Goal: Task Accomplishment & Management: Use online tool/utility

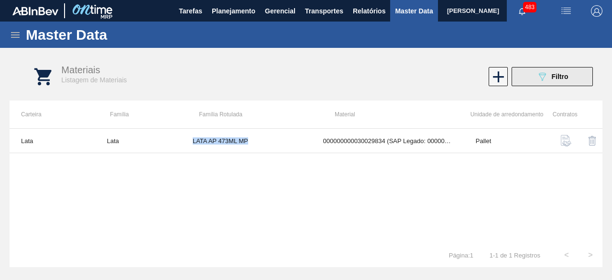
click at [548, 79] on div "089F7B8B-B2A5-4AFE-B5C0-19BA573D28AC Filtro" at bounding box center [552, 76] width 32 height 11
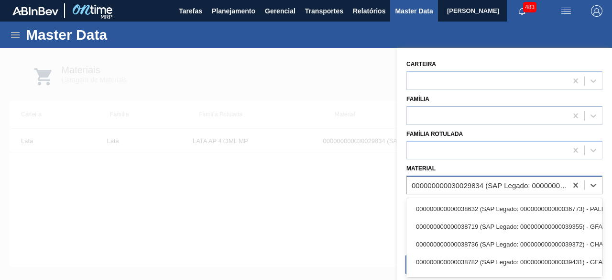
click at [474, 184] on div "000000000030029834 (SAP Legado: 000000000050820065) - LATA AL 473ML AP MP 429" at bounding box center [489, 185] width 156 height 8
paste input "30012400"
type input "30012400"
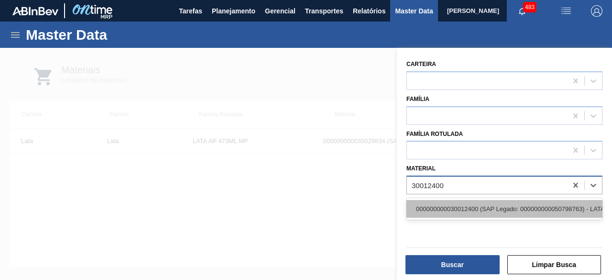
click at [478, 203] on div "000000000030012400 (SAP Legado: 000000000050798763) - LATA AL. 350ML SK MP 429" at bounding box center [504, 209] width 196 height 18
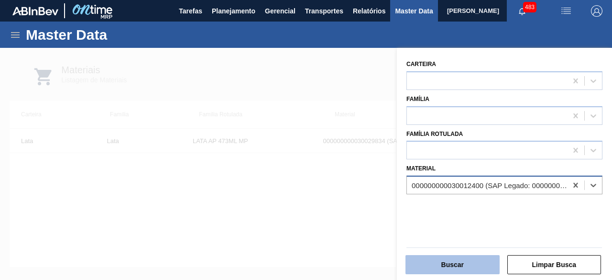
click at [477, 256] on button "Buscar" at bounding box center [452, 264] width 94 height 19
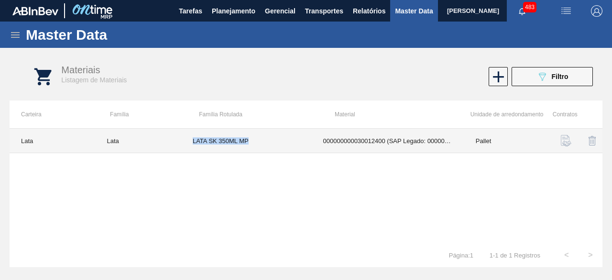
drag, startPoint x: 193, startPoint y: 140, endPoint x: 248, endPoint y: 142, distance: 55.5
click at [248, 142] on td "LATA SK 350ML MP" at bounding box center [246, 141] width 130 height 24
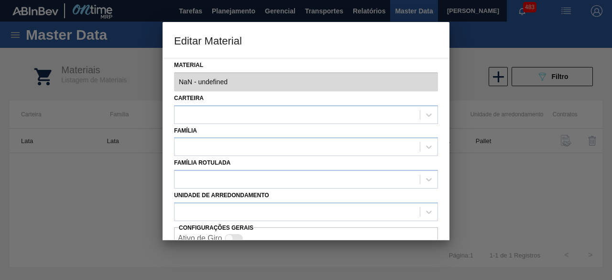
type input "30012400 - 000000000030012400 (SAP Legado: 000000000050798763) - LATA AL. 350ML…"
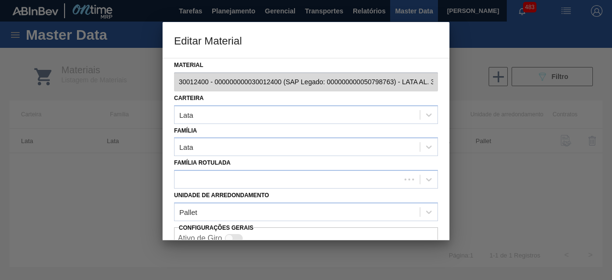
scroll to position [40, 0]
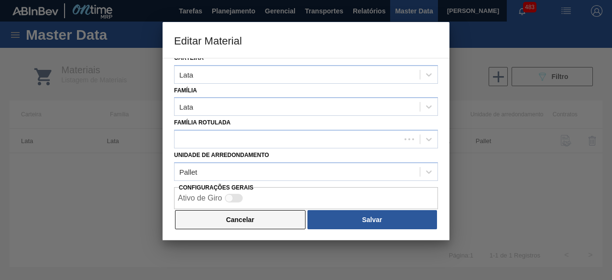
click at [256, 225] on button "Cancelar" at bounding box center [240, 219] width 130 height 19
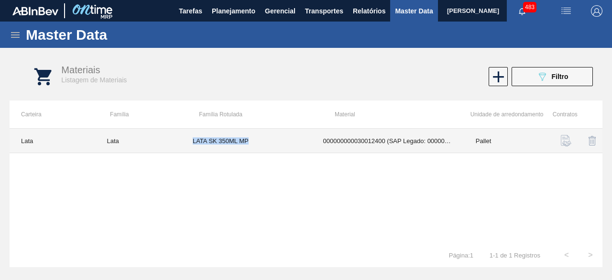
copy td "LATA SK 350ML MP"
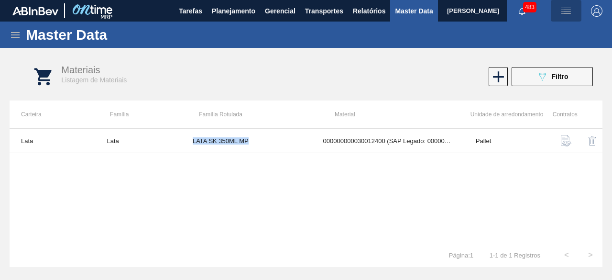
click at [567, 14] on img "button" at bounding box center [565, 10] width 11 height 11
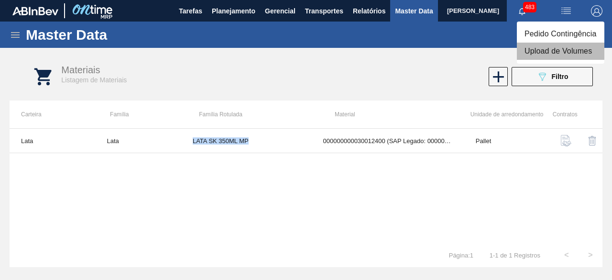
click at [551, 50] on li "Upload de Volumes" at bounding box center [560, 51] width 87 height 17
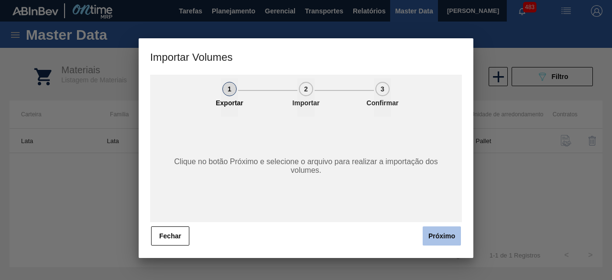
click at [452, 234] on button "Próximo" at bounding box center [441, 235] width 38 height 19
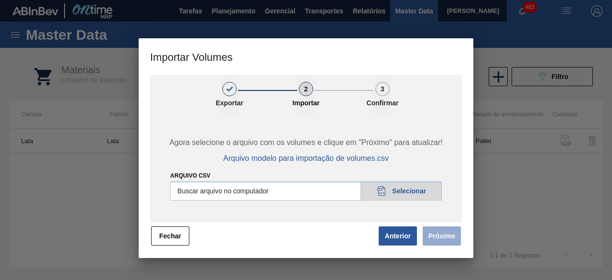
click at [419, 190] on input "Arquivo csv" at bounding box center [305, 190] width 271 height 19
type input "C:\fakepath\Subida Ball D0 + D3 02.10.csv"
click at [440, 240] on button "Próximo" at bounding box center [441, 235] width 38 height 19
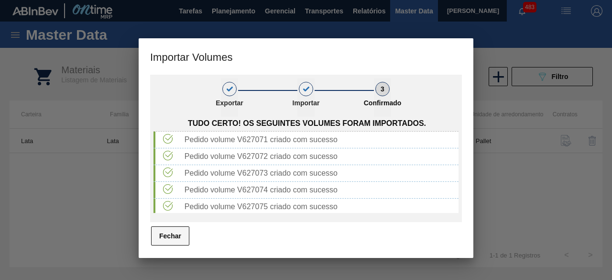
click at [182, 237] on button "Fechar" at bounding box center [170, 235] width 38 height 19
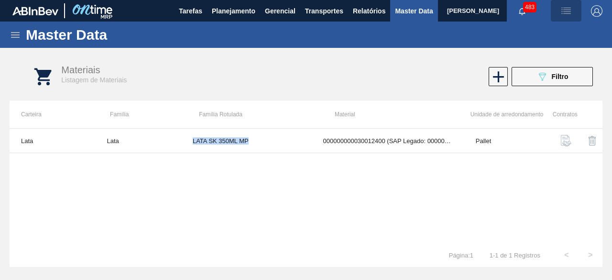
click at [570, 10] on img "button" at bounding box center [565, 10] width 11 height 11
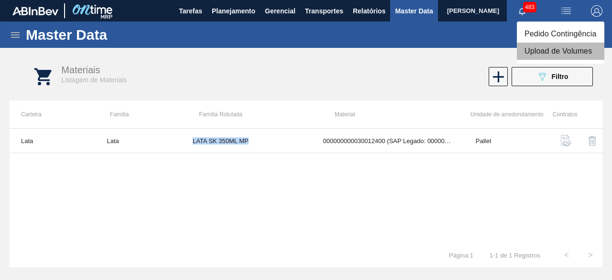
click at [540, 49] on li "Upload de Volumes" at bounding box center [560, 51] width 87 height 17
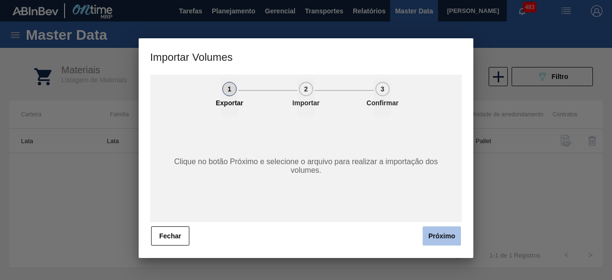
click at [439, 228] on button "Próximo" at bounding box center [441, 235] width 38 height 19
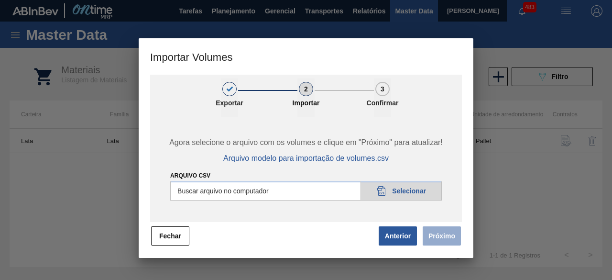
click at [401, 195] on input "Arquivo csv" at bounding box center [305, 190] width 271 height 19
type input "C:\fakepath\Subida Canpack Fort. + Itumb 02.10.csv"
click at [435, 231] on button "Próximo" at bounding box center [441, 235] width 38 height 19
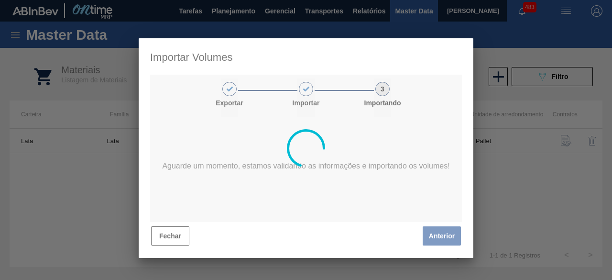
click at [268, 168] on div at bounding box center [306, 147] width 335 height 219
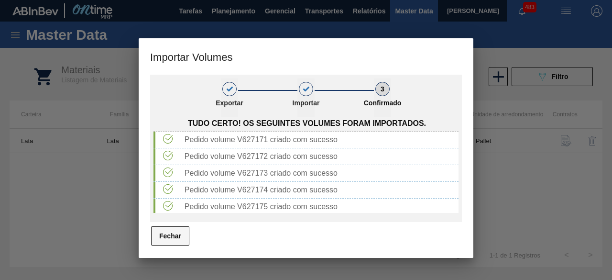
click at [180, 238] on button "Fechar" at bounding box center [170, 235] width 38 height 19
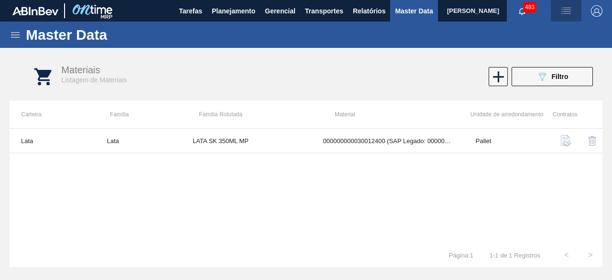
click at [571, 11] on img "button" at bounding box center [565, 10] width 11 height 11
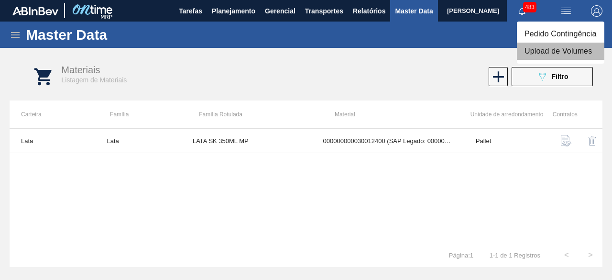
click at [534, 55] on li "Upload de Volumes" at bounding box center [560, 51] width 87 height 17
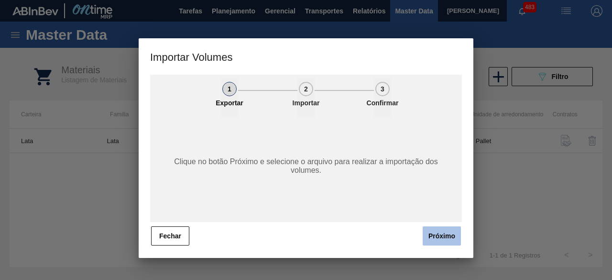
click at [432, 238] on button "Próximo" at bounding box center [441, 235] width 38 height 19
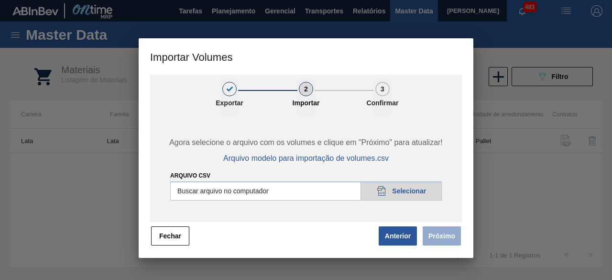
click at [401, 194] on input "Arquivo csv" at bounding box center [305, 190] width 271 height 19
type input "C:\fakepath\Subida Canpack Fort. + Itumb 02.10 2.csv"
click at [450, 238] on button "Próximo" at bounding box center [441, 235] width 38 height 19
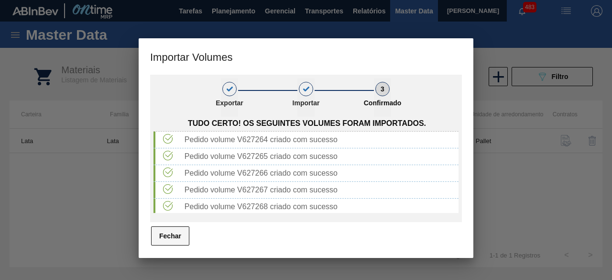
click at [172, 232] on button "Fechar" at bounding box center [170, 235] width 38 height 19
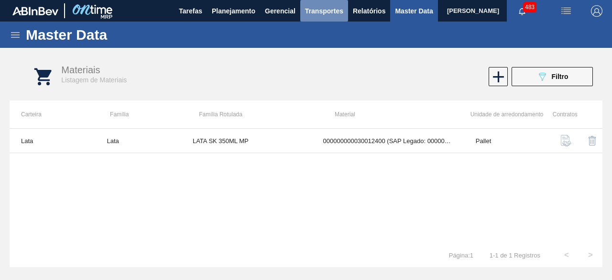
click at [333, 17] on button "Transportes" at bounding box center [324, 11] width 48 height 22
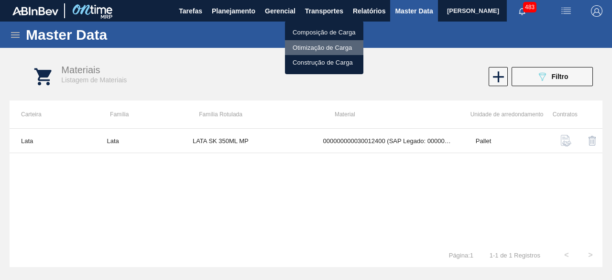
click at [330, 44] on li "Otimização de Carga" at bounding box center [324, 47] width 78 height 15
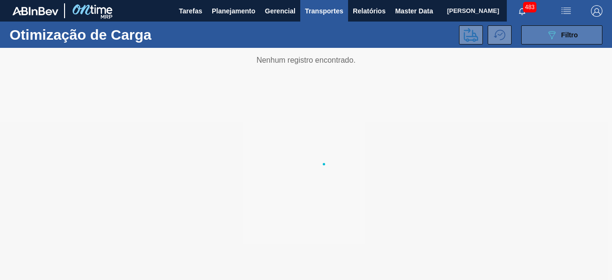
click at [530, 32] on button "089F7B8B-B2A5-4AFE-B5C0-19BA573D28AC Filtro" at bounding box center [561, 34] width 81 height 19
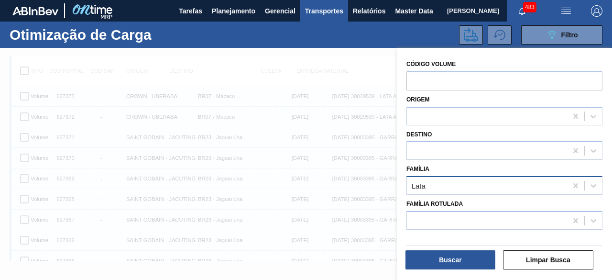
scroll to position [26, 0]
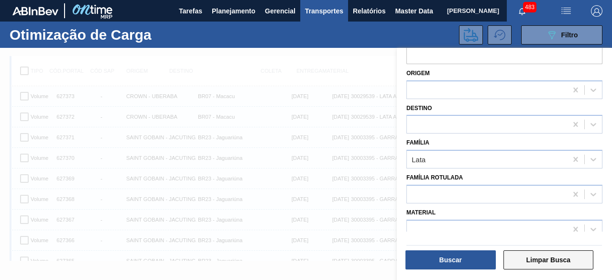
click at [520, 256] on button "Limpar Busca" at bounding box center [548, 259] width 90 height 19
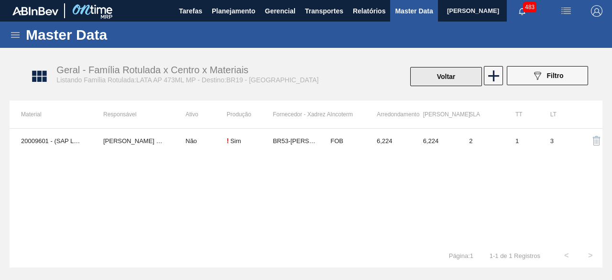
click at [453, 83] on button "Voltar" at bounding box center [446, 76] width 72 height 19
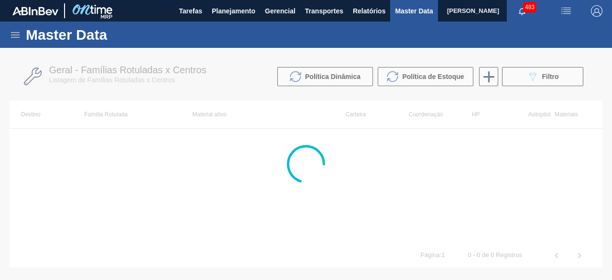
click at [514, 81] on div at bounding box center [306, 164] width 612 height 232
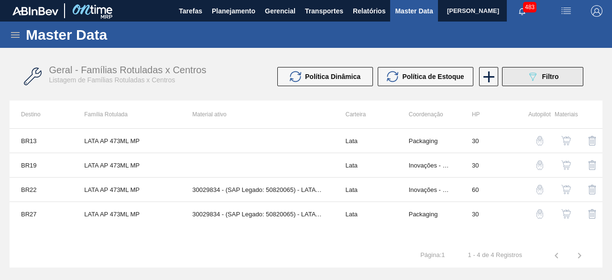
click at [527, 78] on icon "089F7B8B-B2A5-4AFE-B5C0-19BA573D28AC" at bounding box center [532, 76] width 11 height 11
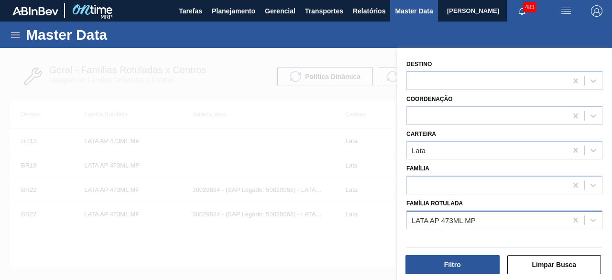
click at [487, 219] on div "LATA AP 473ML MP" at bounding box center [487, 220] width 160 height 14
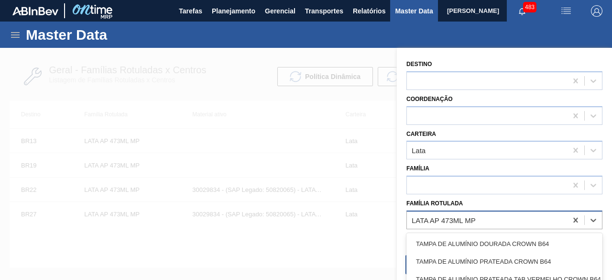
paste Rotulada "LATA SK 350ML MP"
type Rotulada "LATA SK 350ML MP"
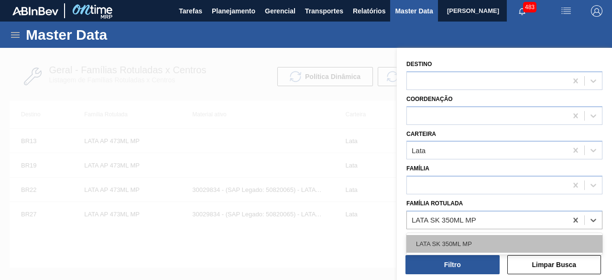
click at [470, 245] on div "LATA SK 350ML MP" at bounding box center [504, 244] width 196 height 18
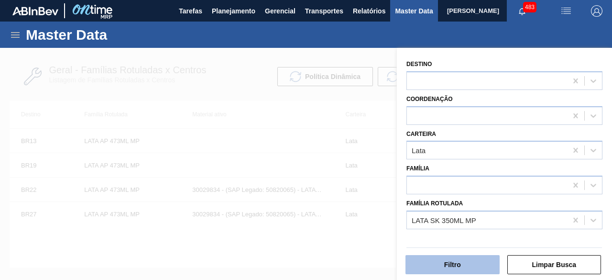
click at [474, 260] on button "Filtro" at bounding box center [452, 264] width 94 height 19
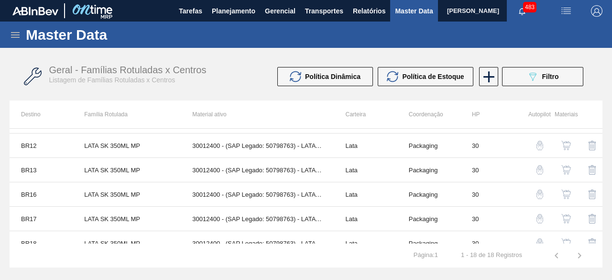
scroll to position [193, 0]
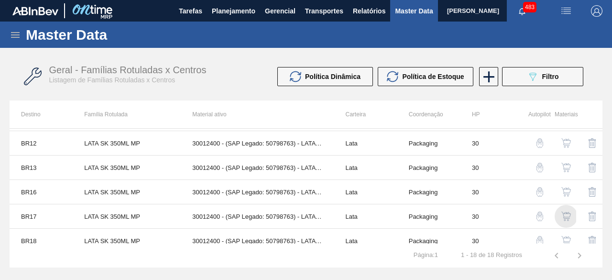
click at [567, 211] on img "button" at bounding box center [566, 216] width 10 height 10
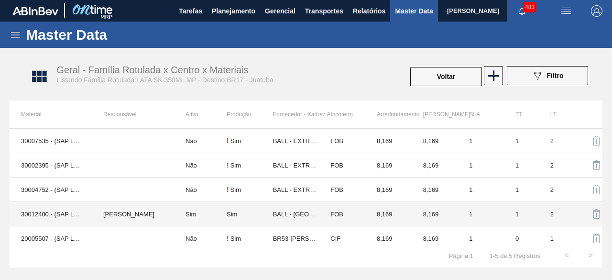
click at [166, 217] on td "MARILIA RIBEIRO BALARDIN" at bounding box center [133, 214] width 82 height 24
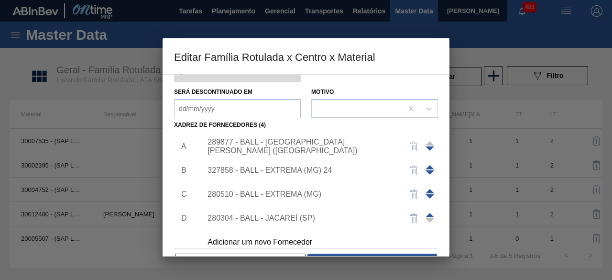
scroll to position [10, 0]
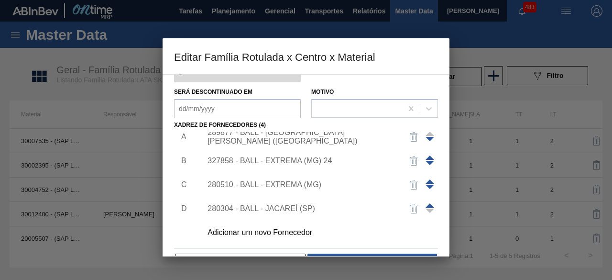
click at [309, 235] on div "Adicionar um novo Fornecedor" at bounding box center [300, 232] width 187 height 9
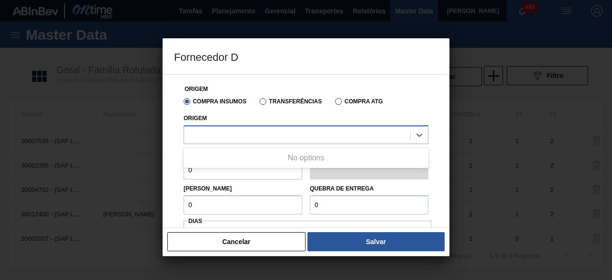
click at [307, 135] on div at bounding box center [297, 135] width 226 height 14
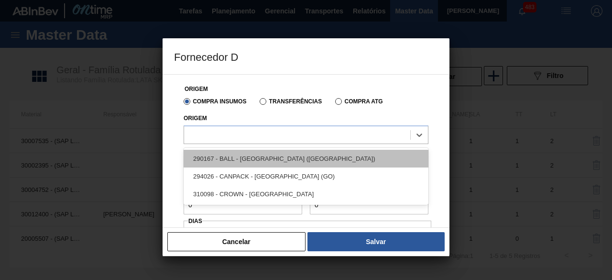
click at [287, 162] on div "290167 - BALL - BRASÍLIA (DF)" at bounding box center [306, 159] width 245 height 18
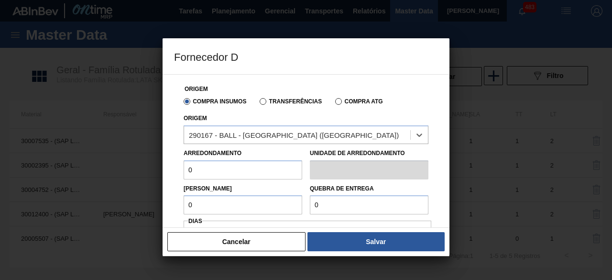
click at [269, 173] on input "0" at bounding box center [243, 169] width 119 height 19
type input "8,169"
type input "8"
click at [270, 211] on input "8" at bounding box center [243, 204] width 119 height 19
type input "8,169"
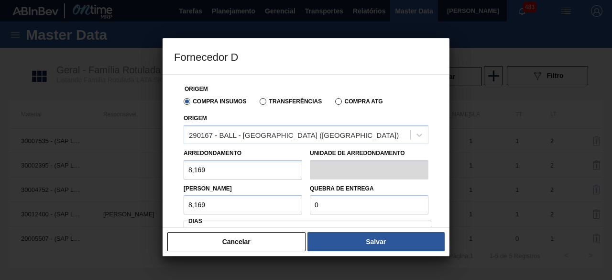
click at [330, 208] on input "0" at bounding box center [369, 204] width 119 height 19
type input "163,38"
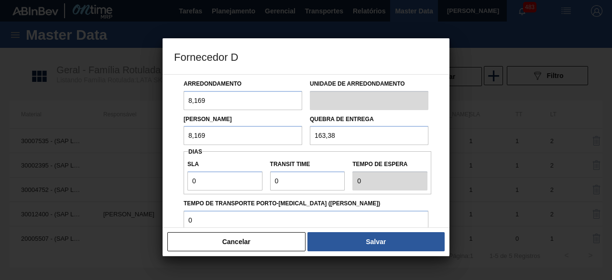
scroll to position [77, 0]
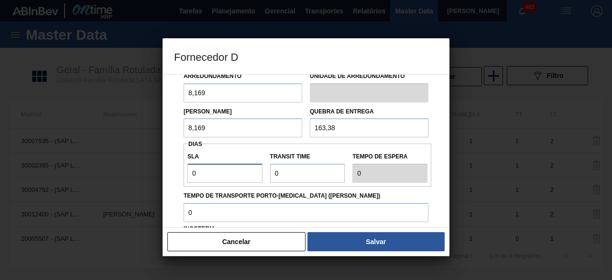
click at [237, 169] on input "0" at bounding box center [224, 172] width 75 height 19
type input "01"
type input "1"
click at [296, 173] on input "Transit Time" at bounding box center [307, 172] width 75 height 19
type input "01"
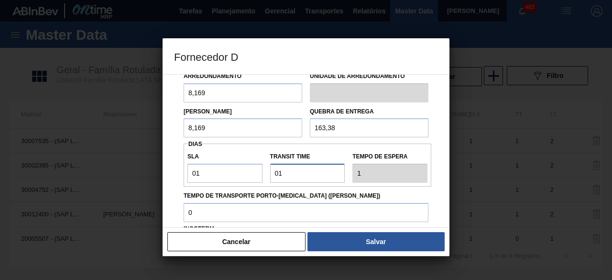
type input "2"
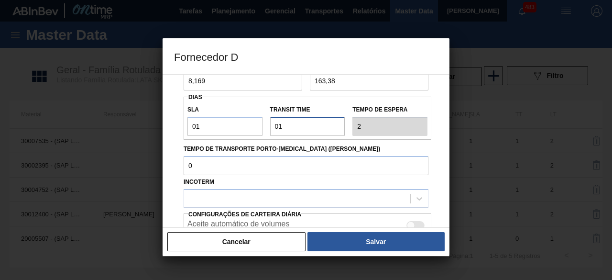
scroll to position [128, 0]
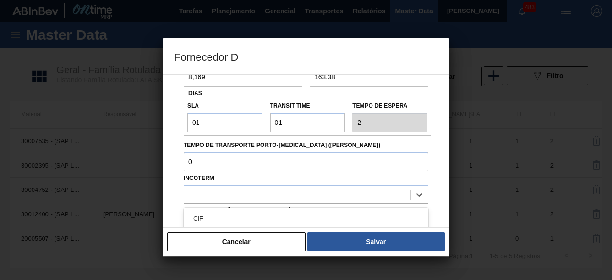
click at [311, 201] on div at bounding box center [297, 194] width 226 height 14
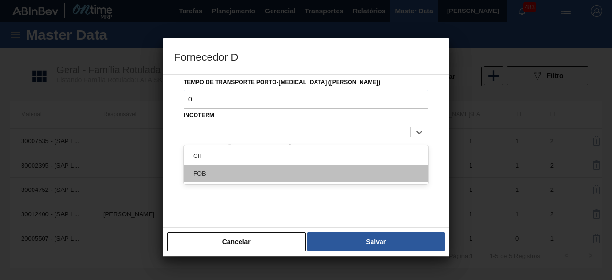
click at [303, 172] on div "FOB" at bounding box center [306, 173] width 245 height 18
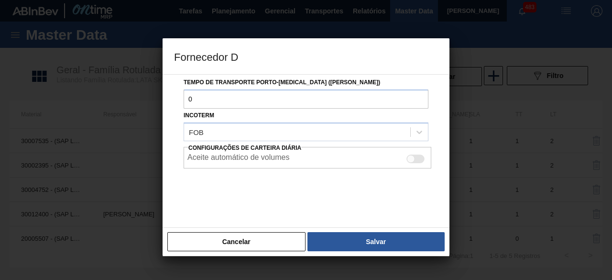
click at [414, 159] on div at bounding box center [415, 158] width 18 height 9
checkbox input "true"
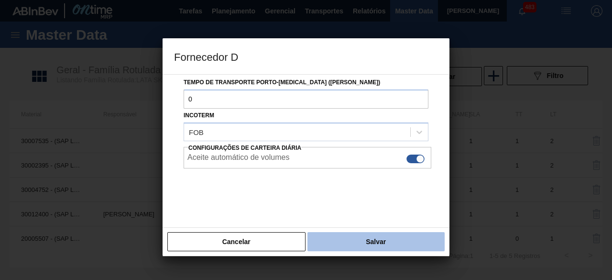
click at [411, 240] on button "Salvar" at bounding box center [375, 241] width 137 height 19
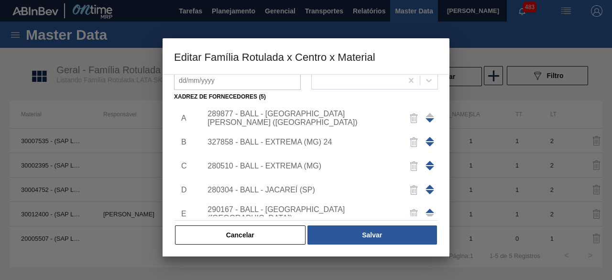
scroll to position [33, 0]
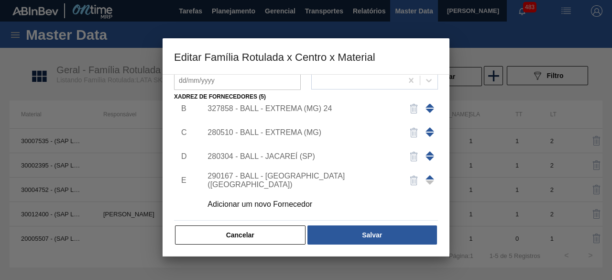
click at [342, 181] on div "290167 - BALL - BRASÍLIA (DF)" at bounding box center [300, 180] width 187 height 17
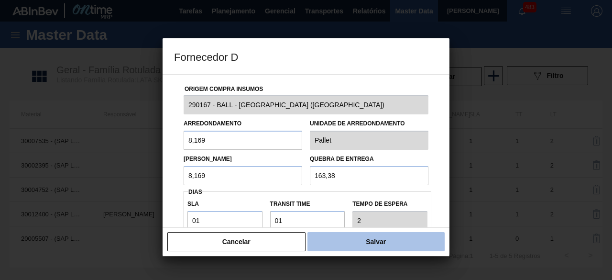
click at [374, 238] on button "Salvar" at bounding box center [375, 241] width 137 height 19
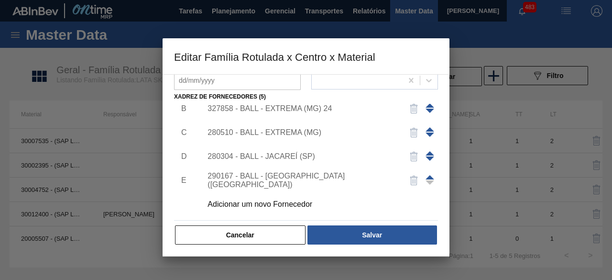
click at [374, 238] on button "Salvar" at bounding box center [372, 234] width 130 height 19
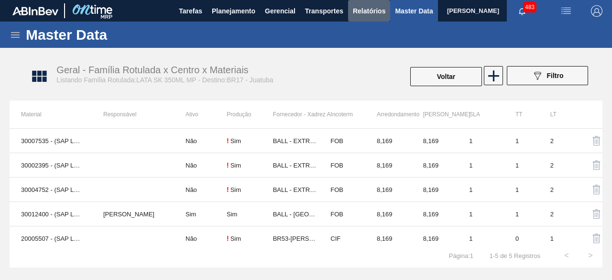
click at [376, 10] on span "Relatórios" at bounding box center [369, 10] width 32 height 11
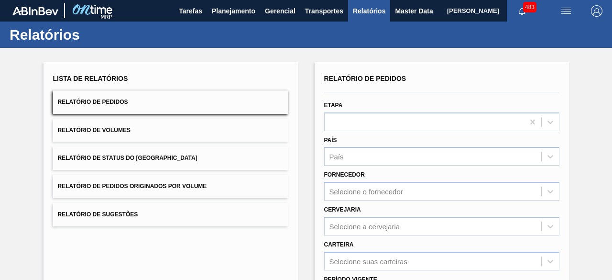
click at [135, 133] on button "Relatório de Volumes" at bounding box center [170, 130] width 235 height 23
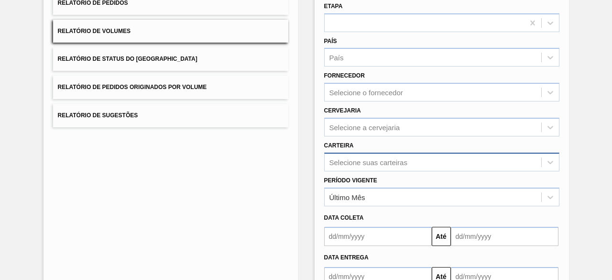
scroll to position [140, 0]
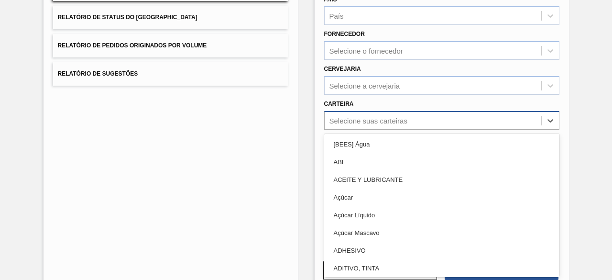
click at [379, 130] on div "option ABI focused, 2 of 101. 101 results available. Use Up and Down to choose …" at bounding box center [441, 120] width 235 height 19
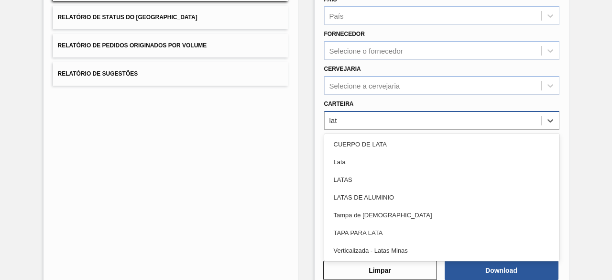
type input "lata"
click at [379, 163] on div "Lata" at bounding box center [441, 162] width 235 height 18
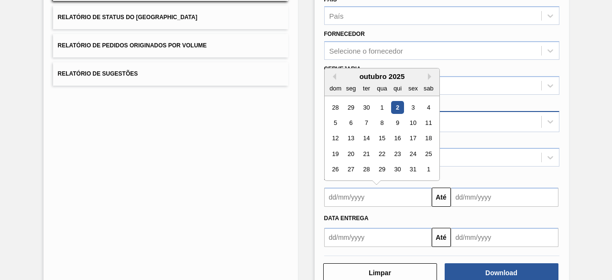
click at [387, 194] on input "text" at bounding box center [378, 196] width 108 height 19
click at [394, 105] on div "2" at bounding box center [396, 107] width 13 height 13
type input "[DATE]"
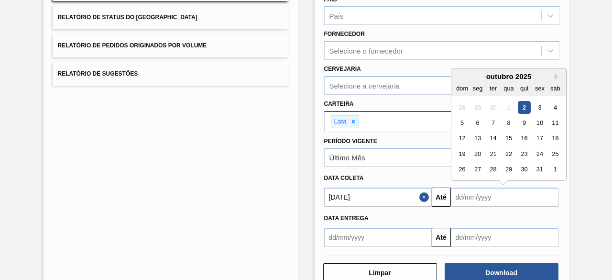
click at [461, 188] on input "text" at bounding box center [505, 196] width 108 height 19
click at [491, 120] on div "7" at bounding box center [492, 122] width 13 height 13
type input "[DATE]"
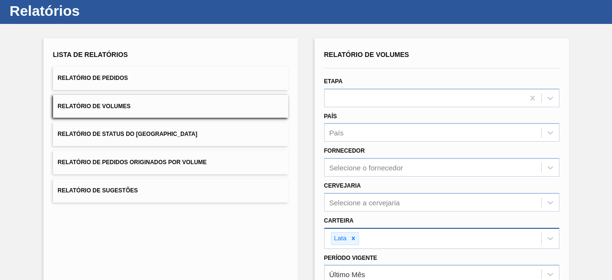
scroll to position [0, 0]
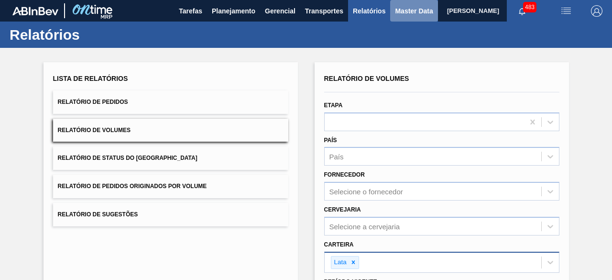
click at [403, 15] on span "Master Data" at bounding box center [414, 10] width 38 height 11
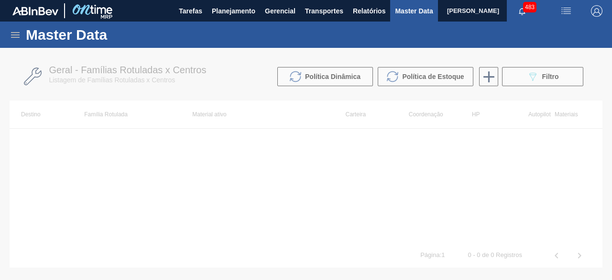
click at [525, 78] on div at bounding box center [306, 164] width 612 height 232
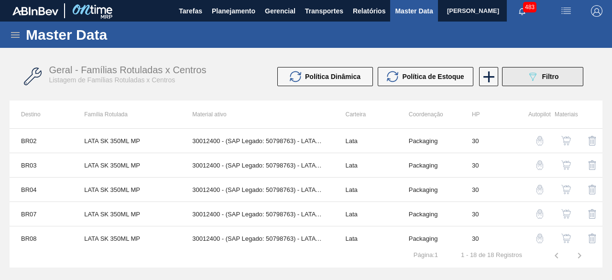
click at [525, 78] on button "089F7B8B-B2A5-4AFE-B5C0-19BA573D28AC Filtro" at bounding box center [542, 76] width 81 height 19
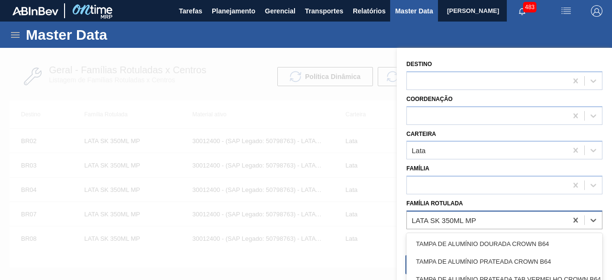
click at [475, 220] on div "LATA SK 350ML MP" at bounding box center [443, 220] width 65 height 8
type Rotulada "lata sk bea"
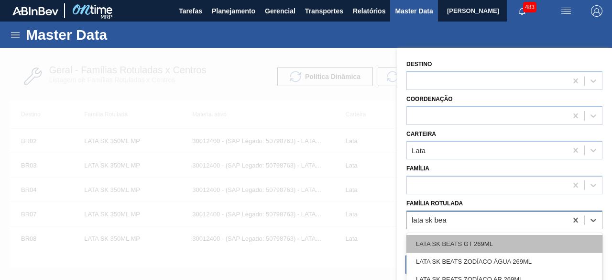
click at [477, 243] on div "LATA SK BEATS GT 269ML" at bounding box center [504, 244] width 196 height 18
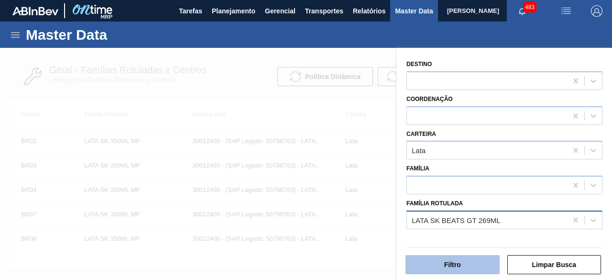
click at [474, 263] on button "Filtro" at bounding box center [452, 264] width 94 height 19
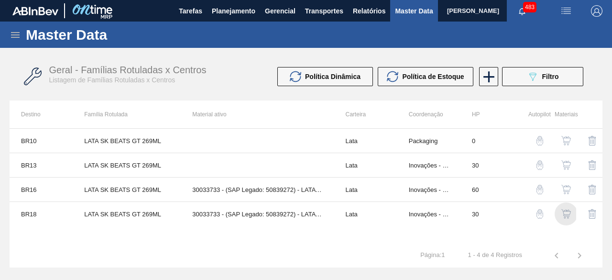
click at [564, 212] on img "button" at bounding box center [566, 214] width 10 height 10
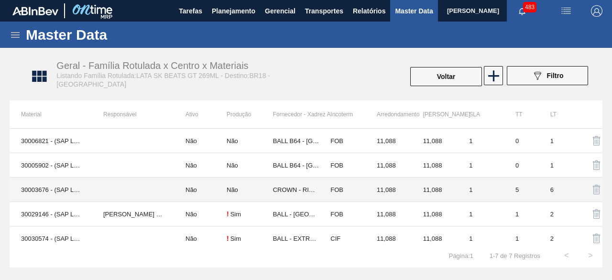
scroll to position [54, 0]
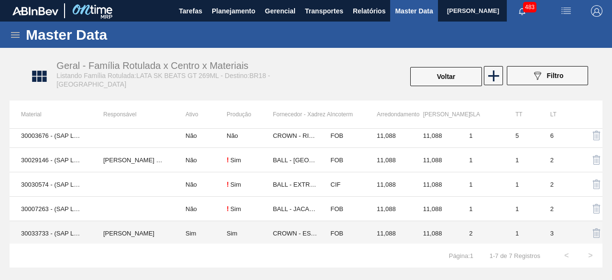
click at [50, 229] on td "30033733 - (SAP Legado: 50839272) - LATA AL 269ML GT NIV25" at bounding box center [51, 233] width 82 height 24
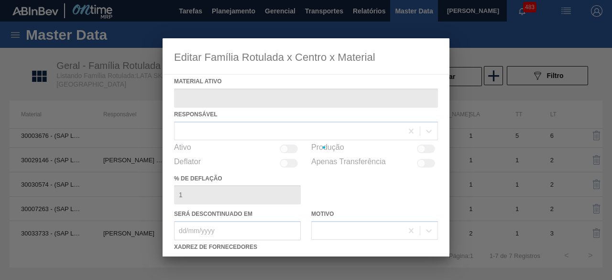
type ativo "30033733 - (SAP Legado: 50839272) - LATA AL 269ML GT NIV25"
checkbox input "true"
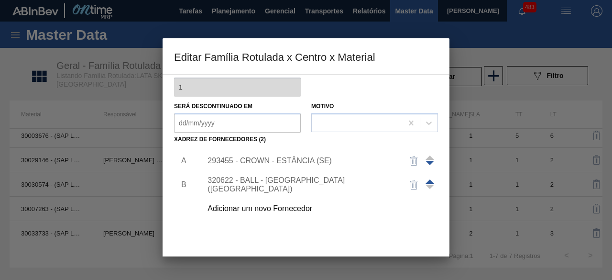
scroll to position [150, 0]
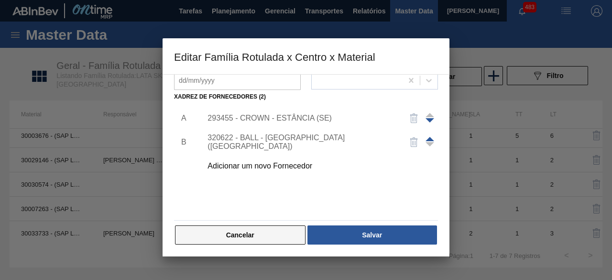
click at [288, 233] on button "Cancelar" at bounding box center [240, 234] width 130 height 19
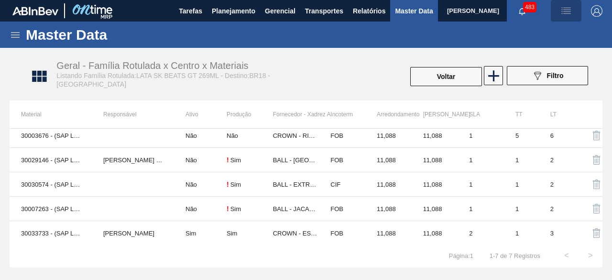
click at [561, 14] on img "button" at bounding box center [565, 10] width 11 height 11
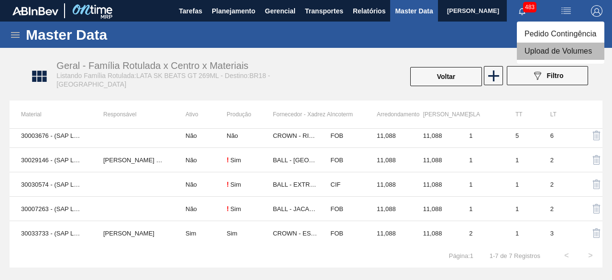
click at [549, 48] on li "Upload de Volumes" at bounding box center [560, 51] width 87 height 17
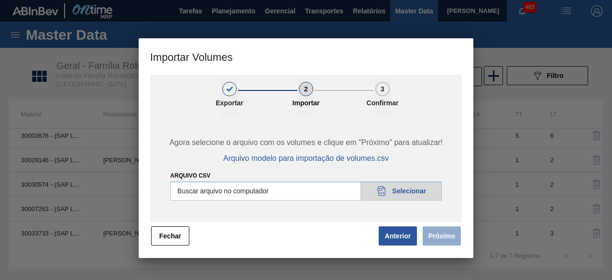
click at [407, 187] on input "Arquivo csv" at bounding box center [305, 190] width 271 height 19
type input "C:\fakepath\Subida Crown 02.10.csv"
click at [434, 238] on button "Próximo" at bounding box center [441, 235] width 38 height 19
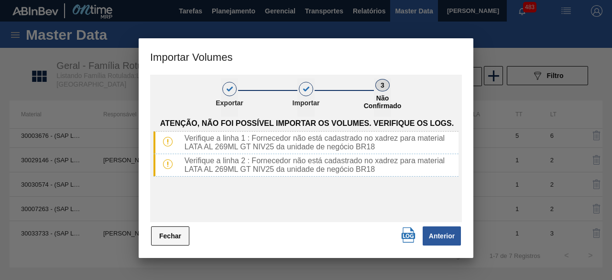
click at [164, 229] on button "Fechar" at bounding box center [170, 235] width 38 height 19
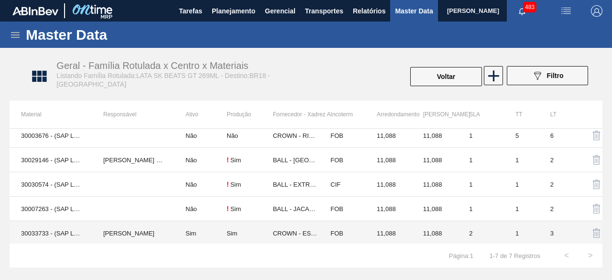
click at [155, 228] on td "MARILIA RIBEIRO BALARDIN" at bounding box center [133, 233] width 82 height 24
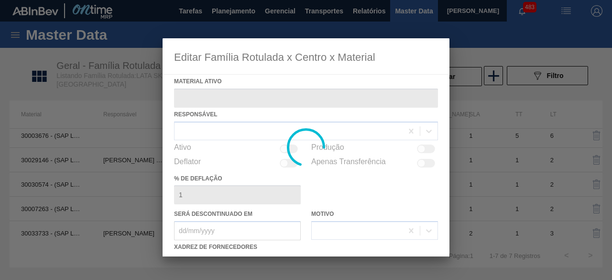
type ativo "30033733 - (SAP Legado: 50839272) - LATA AL 269ML GT NIV25"
checkbox input "true"
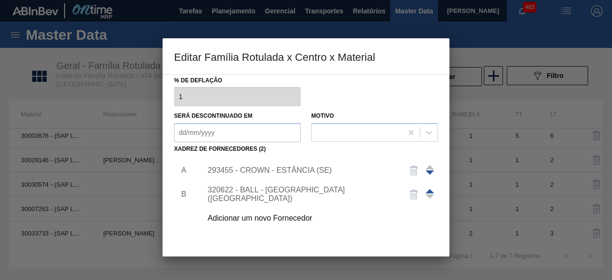
scroll to position [98, 0]
click at [285, 217] on div "Adicionar um novo Fornecedor" at bounding box center [300, 217] width 187 height 9
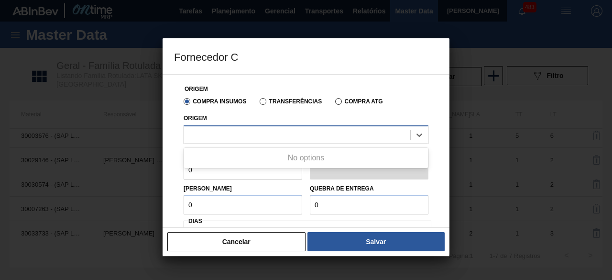
click at [271, 138] on div at bounding box center [297, 135] width 226 height 14
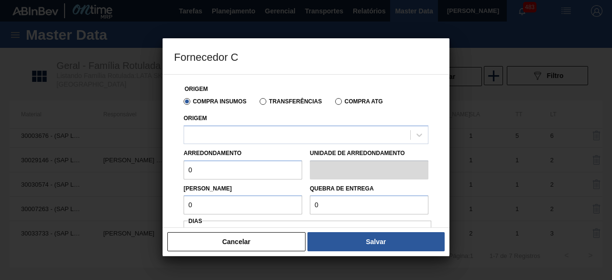
click at [317, 79] on div "Origem Compra Insumos Transferências Compra ATG Origem Arredondamento 0 Unidade…" at bounding box center [306, 241] width 264 height 332
click at [256, 241] on button "Cancelar" at bounding box center [236, 241] width 138 height 19
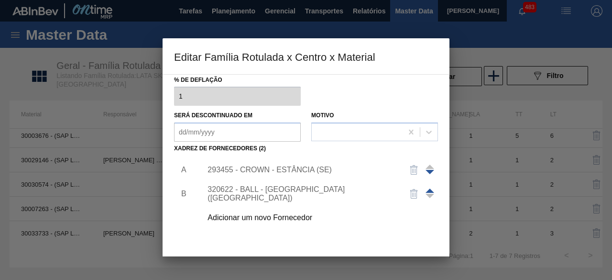
scroll to position [150, 0]
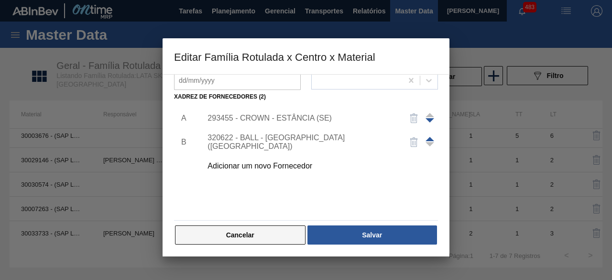
click at [291, 226] on button "Cancelar" at bounding box center [240, 234] width 130 height 19
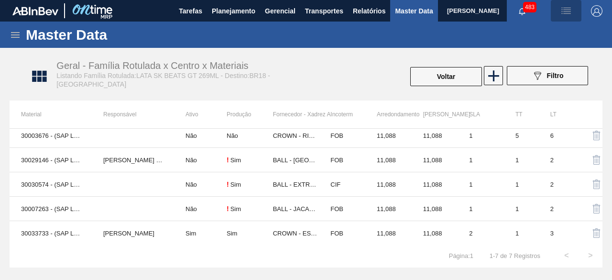
click at [564, 12] on img "button" at bounding box center [565, 10] width 11 height 11
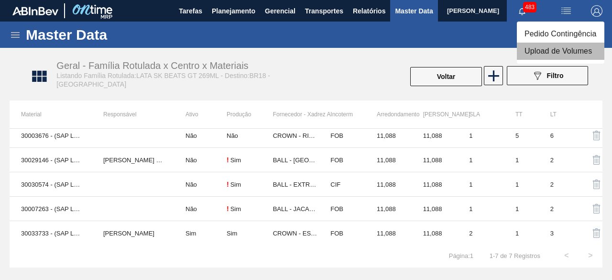
click at [543, 49] on li "Upload de Volumes" at bounding box center [560, 51] width 87 height 17
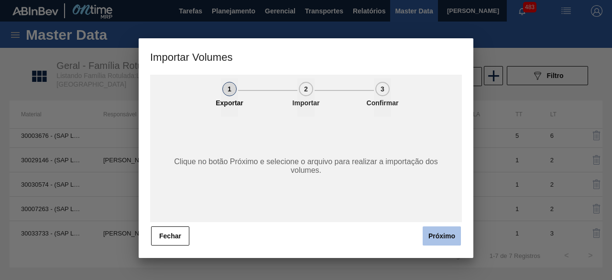
click at [446, 228] on button "Próximo" at bounding box center [441, 235] width 38 height 19
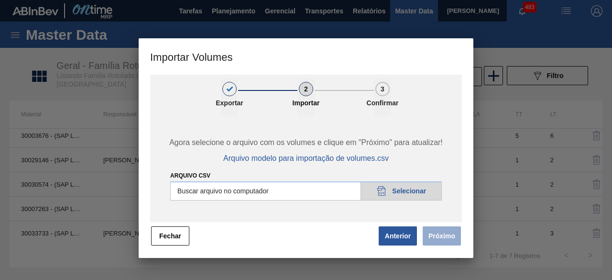
click at [415, 188] on input "Arquivo csv" at bounding box center [305, 190] width 271 height 19
type input "C:\fakepath\Subida Crown 02.10.csv"
click at [447, 240] on button "Próximo" at bounding box center [441, 235] width 38 height 19
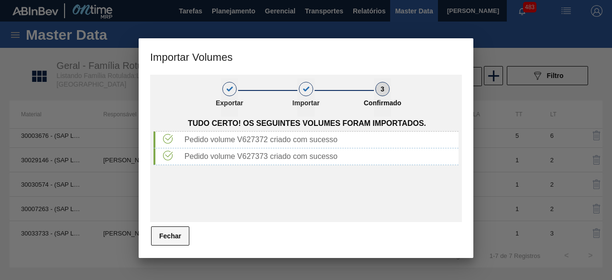
click at [166, 234] on button "Fechar" at bounding box center [170, 235] width 38 height 19
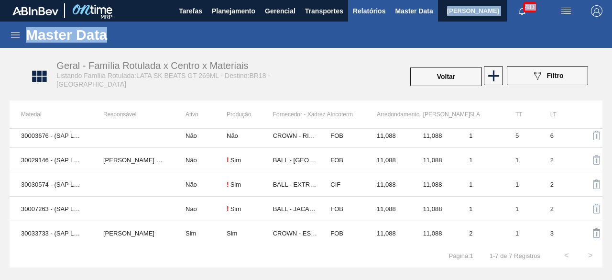
drag, startPoint x: 368, startPoint y: 22, endPoint x: 369, endPoint y: 12, distance: 10.1
click at [369, 12] on main "Tarefas Planejamento Gerencial Transportes Relatórios Master Data Thamirys Teod…" at bounding box center [306, 140] width 612 height 280
click at [369, 12] on span "Relatórios" at bounding box center [369, 10] width 32 height 11
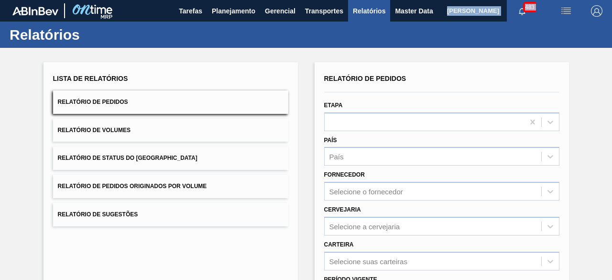
click at [257, 127] on button "Relatório de Volumes" at bounding box center [170, 130] width 235 height 23
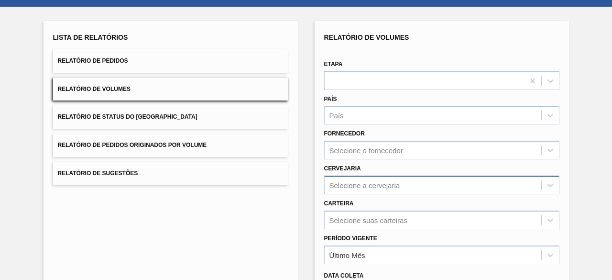
scroll to position [140, 0]
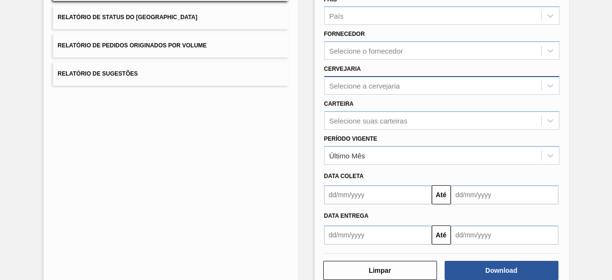
click at [361, 130] on div "Selecione suas carteiras" at bounding box center [441, 120] width 235 height 19
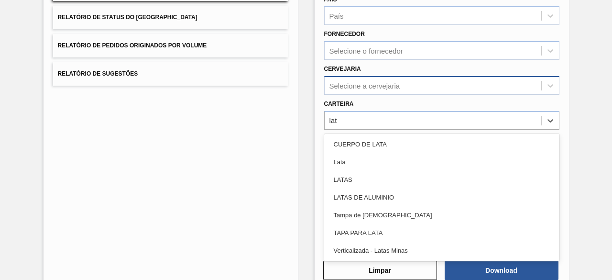
type input "lata"
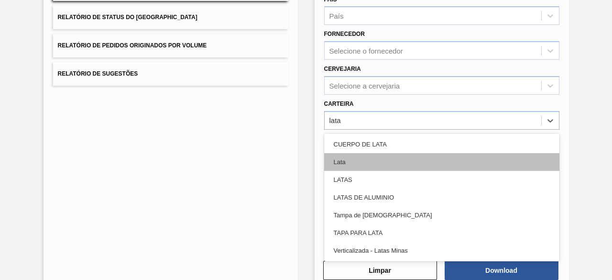
click at [341, 162] on div "Lata" at bounding box center [441, 162] width 235 height 18
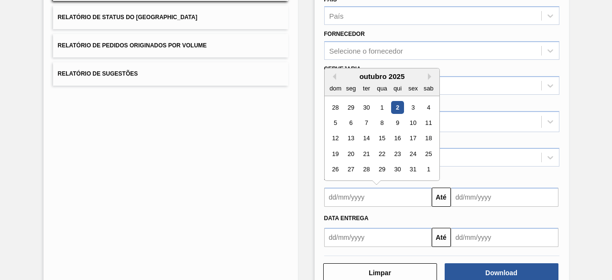
click at [342, 197] on input "text" at bounding box center [378, 196] width 108 height 19
click at [400, 102] on div "2" at bounding box center [396, 107] width 13 height 13
type input "[DATE]"
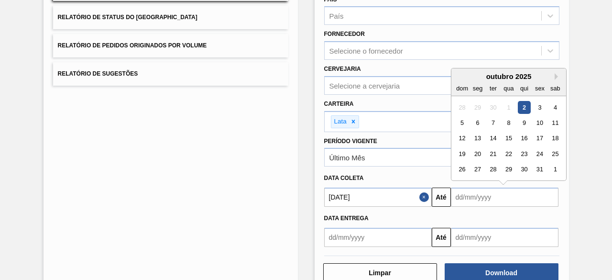
click at [463, 196] on input "text" at bounding box center [505, 196] width 108 height 19
click at [489, 125] on div "7" at bounding box center [492, 122] width 13 height 13
type input "[DATE]"
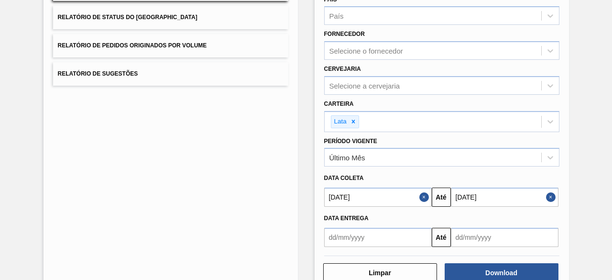
scroll to position [164, 0]
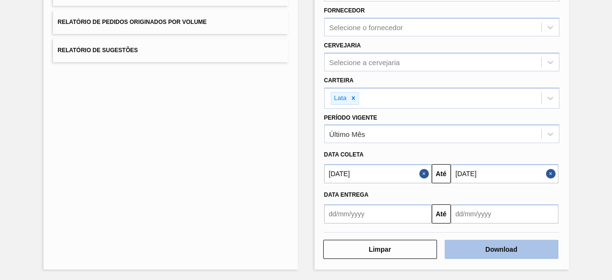
click at [489, 253] on button "Download" at bounding box center [501, 248] width 114 height 19
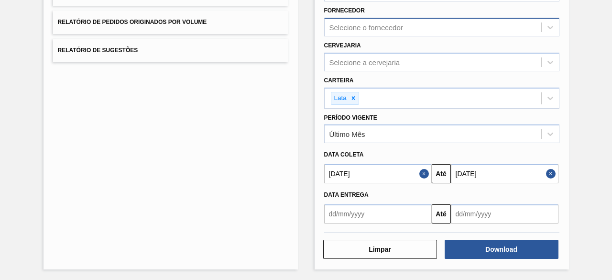
scroll to position [0, 0]
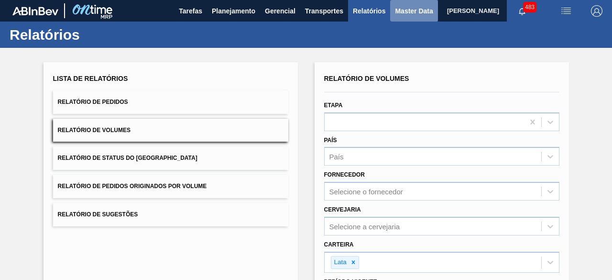
click at [404, 5] on span "Master Data" at bounding box center [414, 10] width 38 height 11
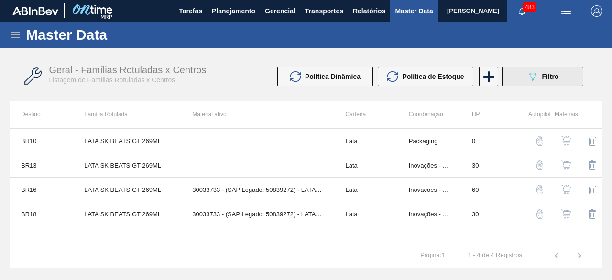
drag, startPoint x: 541, startPoint y: 87, endPoint x: 536, endPoint y: 80, distance: 8.9
click at [536, 80] on div "Geral - Famílias Rotuladas x Centros Listagem de Famílias Rotuladas x Centros P…" at bounding box center [306, 77] width 593 height 36
click at [536, 80] on icon "089F7B8B-B2A5-4AFE-B5C0-19BA573D28AC" at bounding box center [532, 76] width 11 height 11
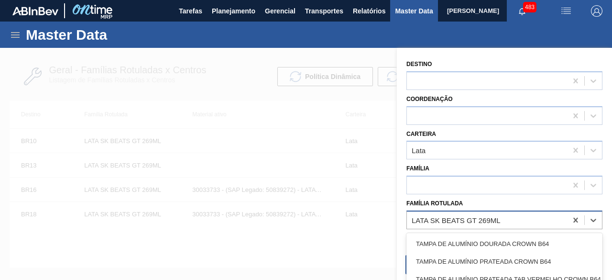
click at [530, 212] on div "LATA SK BEATS GT 269ML" at bounding box center [504, 219] width 196 height 19
paste Rotulada "LATA ORIGINAL 350ML MP"
type Rotulada "LATA ORIGINAL 350ML MP"
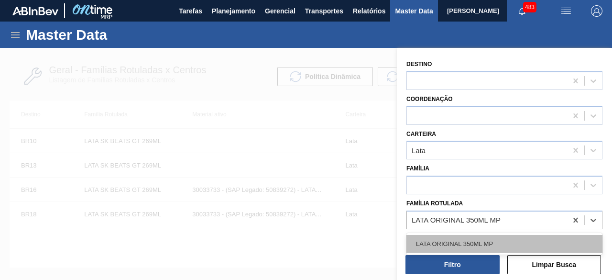
click at [493, 240] on div "LATA ORIGINAL 350ML MP" at bounding box center [504, 244] width 196 height 18
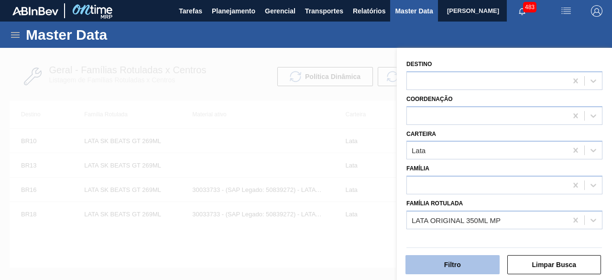
click at [492, 263] on button "Filtro" at bounding box center [452, 264] width 94 height 19
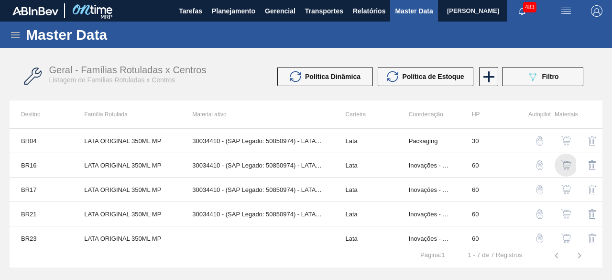
click at [565, 162] on img "button" at bounding box center [566, 165] width 10 height 10
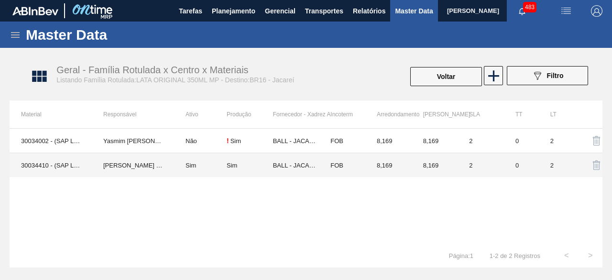
click at [142, 167] on td "IGOR FERREIRA MOURA" at bounding box center [133, 165] width 82 height 24
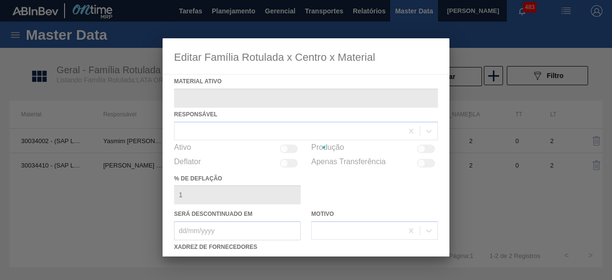
type ativo "30034410 - (SAP Legado: 50850974) - LATA AL ORIG 350ML BRILHO MULTIPACK"
checkbox input "true"
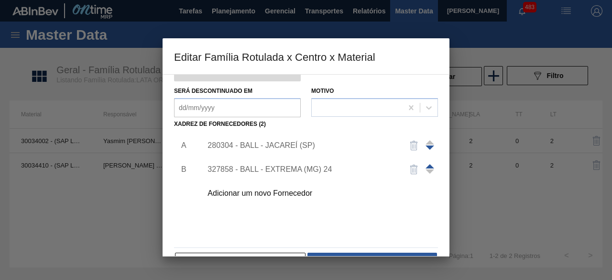
scroll to position [123, 0]
click at [294, 144] on div "280304 - BALL - JACAREÍ (SP)" at bounding box center [300, 144] width 187 height 9
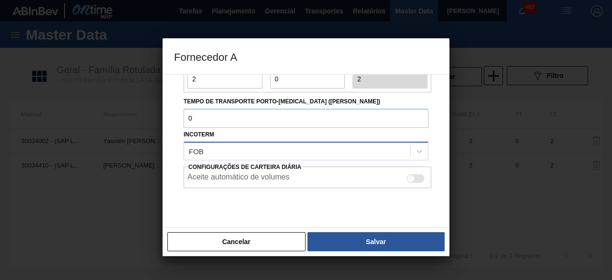
scroll to position [142, 0]
click at [413, 179] on div at bounding box center [415, 177] width 18 height 9
checkbox input "true"
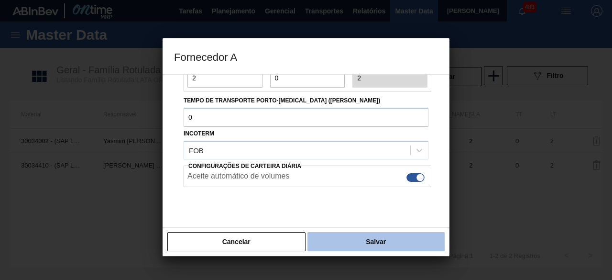
click at [401, 244] on button "Salvar" at bounding box center [375, 241] width 137 height 19
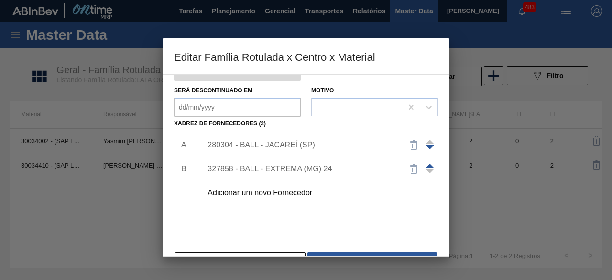
click at [329, 168] on div "327858 - BALL - EXTREMA (MG) 24" at bounding box center [300, 168] width 187 height 9
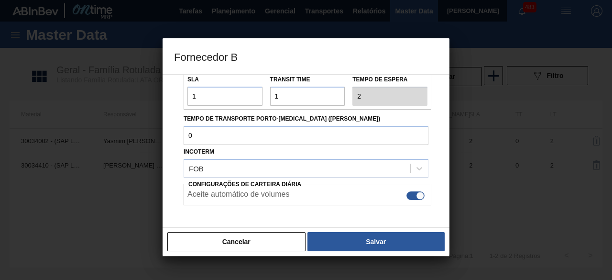
scroll to position [125, 0]
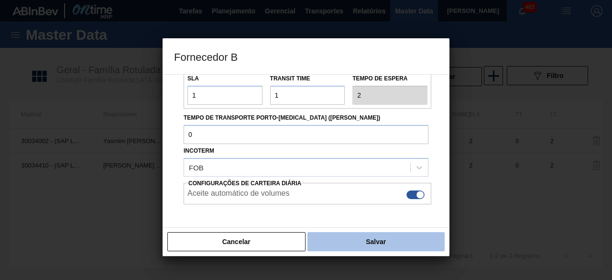
click at [390, 236] on button "Salvar" at bounding box center [375, 241] width 137 height 19
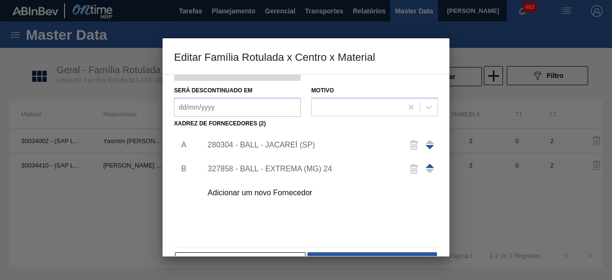
scroll to position [150, 0]
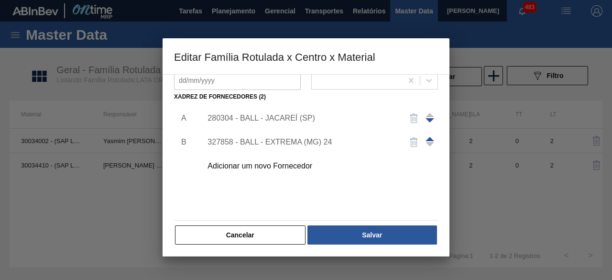
click at [390, 238] on button "Salvar" at bounding box center [372, 234] width 130 height 19
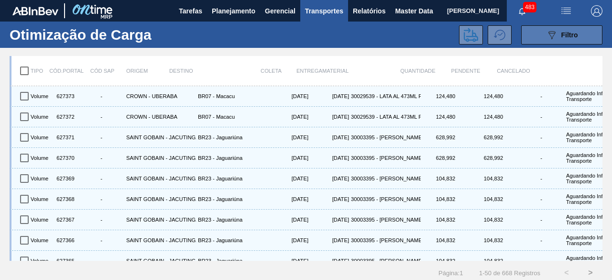
click at [531, 41] on button "089F7B8B-B2A5-4AFE-B5C0-19BA573D28AC Filtro" at bounding box center [561, 34] width 81 height 19
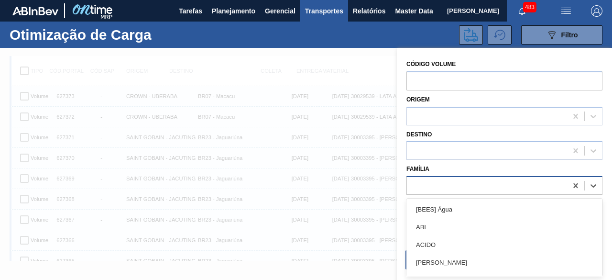
scroll to position [12, 0]
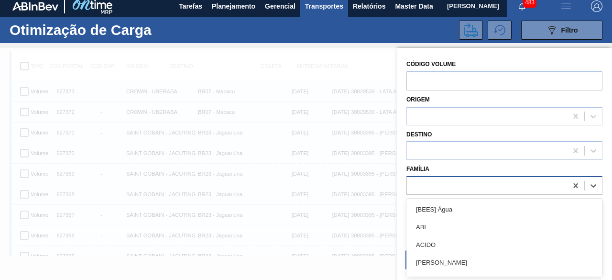
click at [469, 182] on div at bounding box center [487, 186] width 160 height 14
type input "lata"
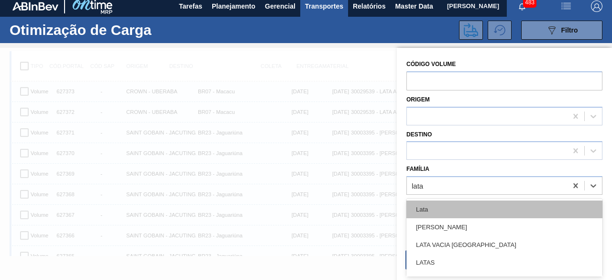
click at [474, 211] on div "Lata" at bounding box center [504, 209] width 196 height 18
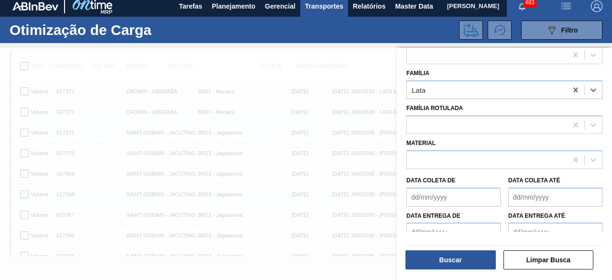
scroll to position [101, 0]
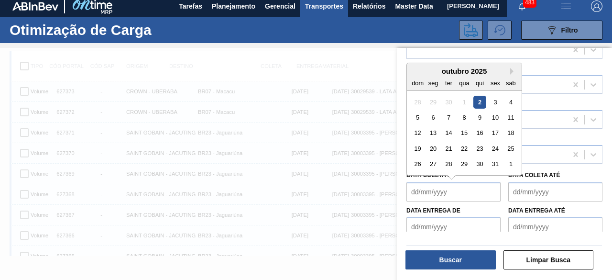
click at [466, 192] on de "Data coleta de" at bounding box center [453, 191] width 94 height 19
click at [480, 103] on div "2" at bounding box center [479, 101] width 13 height 13
type de "[DATE]"
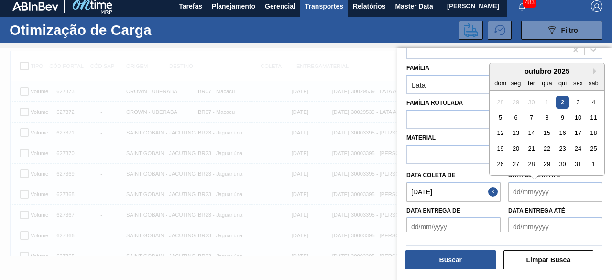
click at [517, 194] on até "Data coleta até" at bounding box center [555, 191] width 94 height 19
click at [531, 119] on div "7" at bounding box center [531, 117] width 13 height 13
type até "[DATE]"
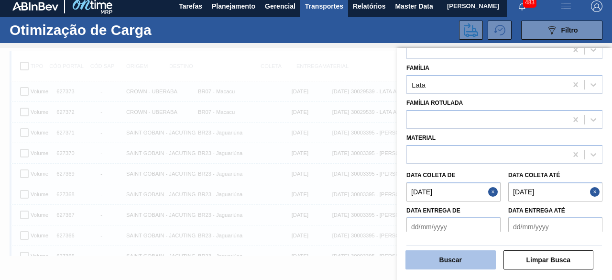
click at [478, 259] on button "Buscar" at bounding box center [450, 259] width 90 height 19
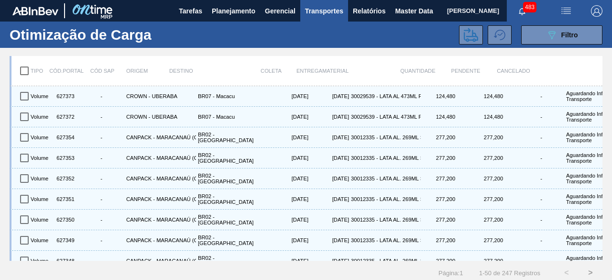
click at [23, 72] on input "checkbox" at bounding box center [24, 71] width 20 height 20
checkbox input "true"
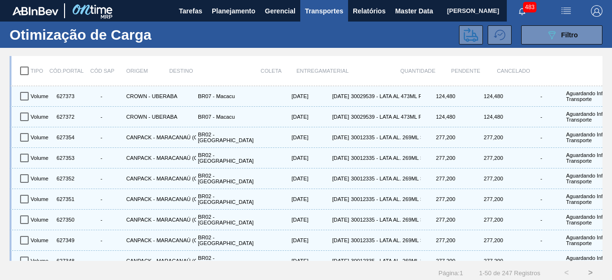
checkbox input "true"
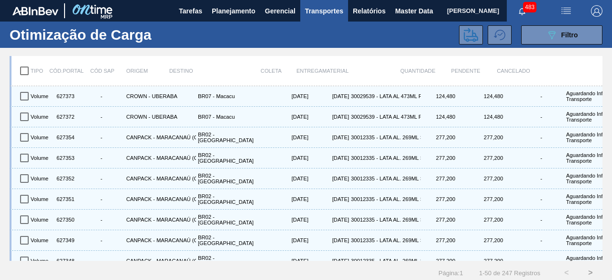
checkbox input "true"
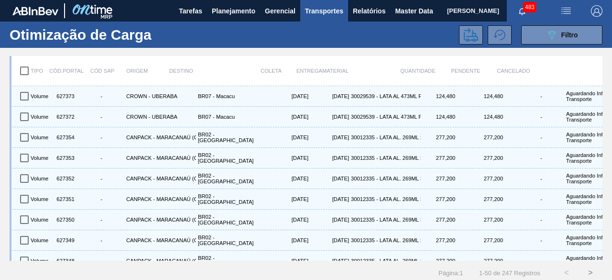
checkbox input "true"
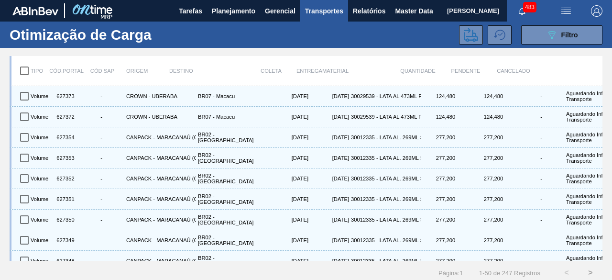
checkbox input "true"
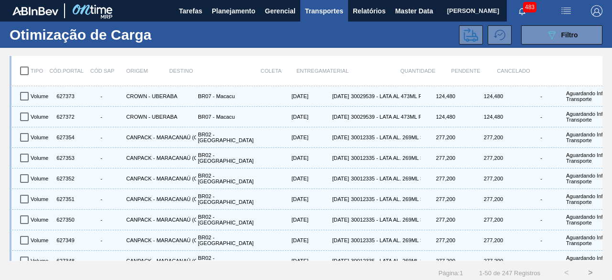
checkbox input "true"
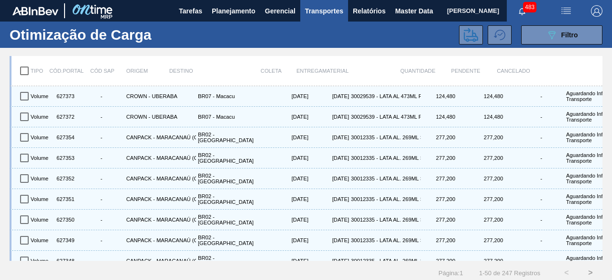
checkbox input "true"
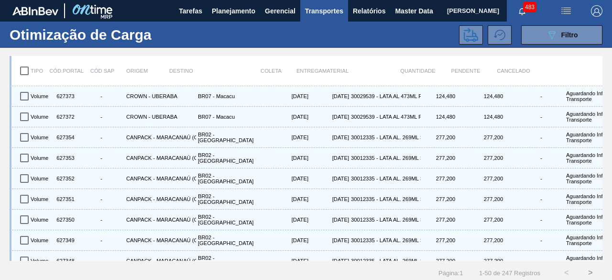
checkbox input "true"
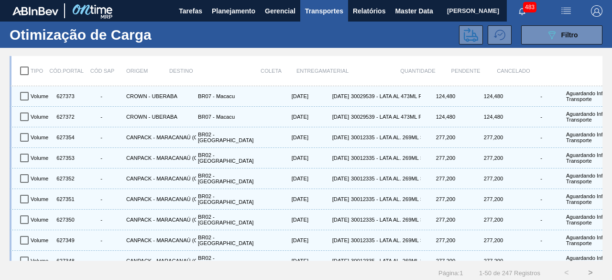
checkbox input "true"
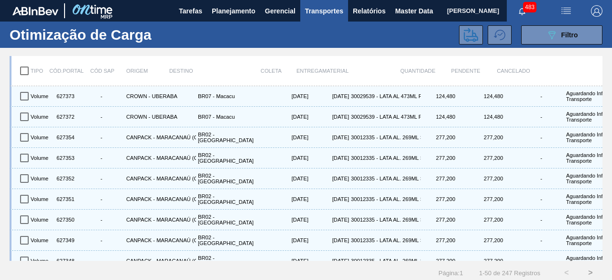
checkbox input "true"
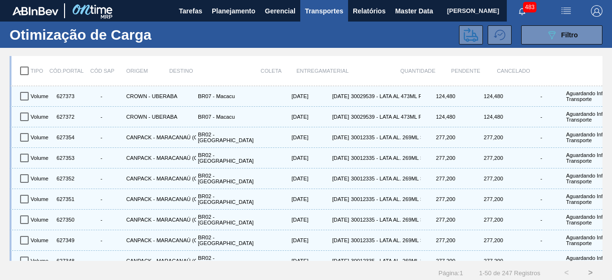
checkbox input "true"
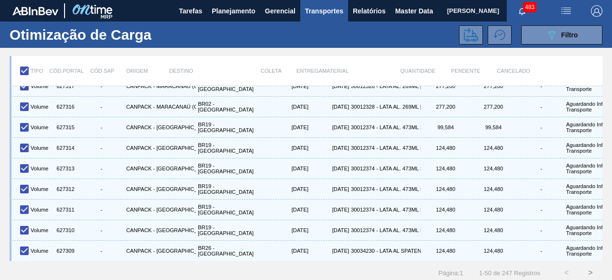
scroll to position [12, 0]
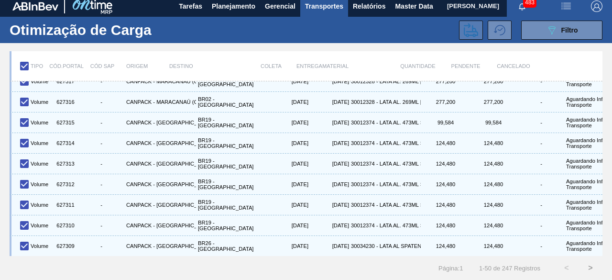
click at [466, 26] on icon at bounding box center [471, 30] width 14 height 14
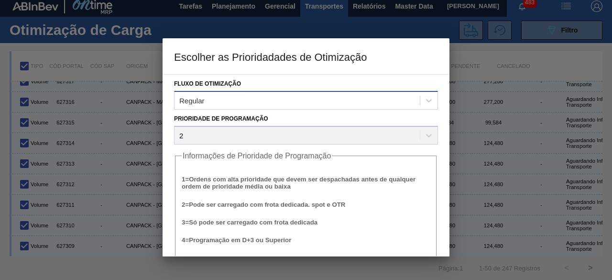
scroll to position [36, 0]
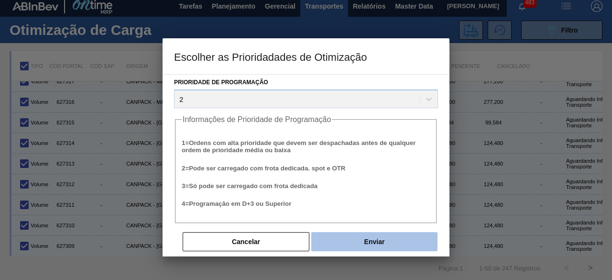
click at [341, 243] on button "Enviar" at bounding box center [374, 241] width 126 height 19
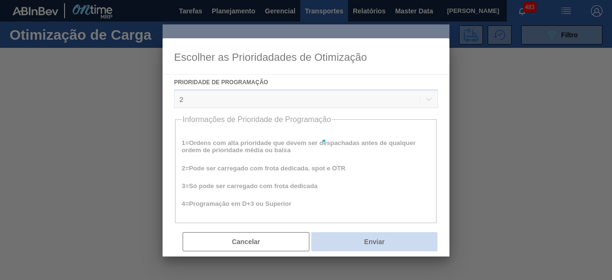
scroll to position [0, 0]
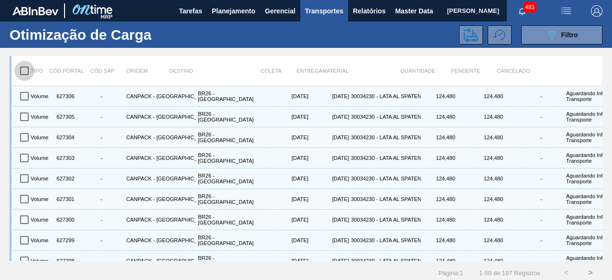
click at [27, 73] on input "checkbox" at bounding box center [24, 71] width 20 height 20
checkbox input "true"
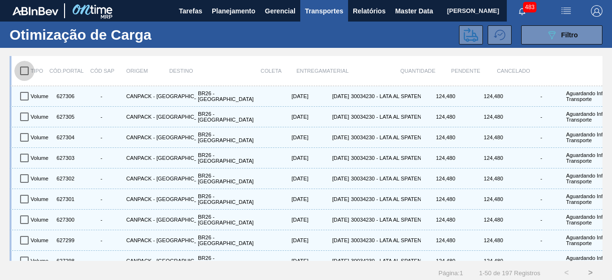
checkbox input "true"
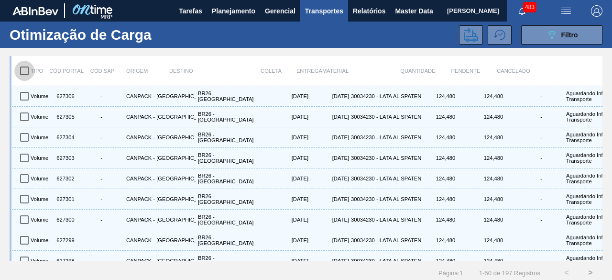
checkbox input "true"
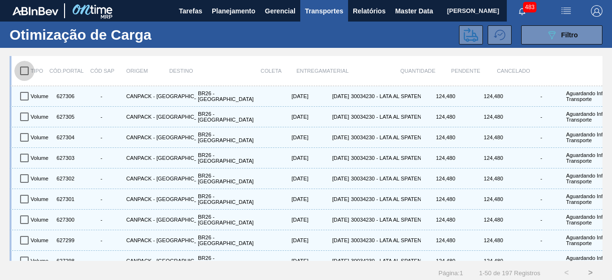
checkbox input "true"
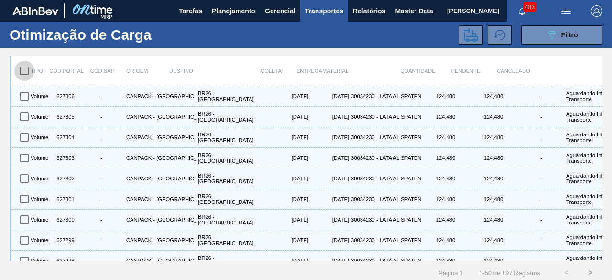
checkbox input "true"
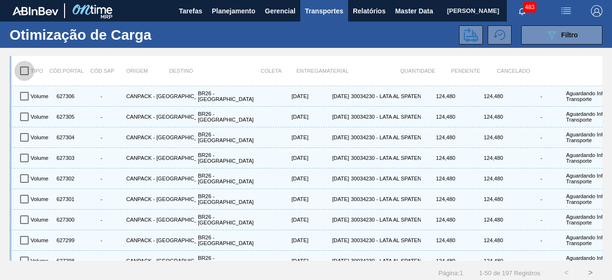
checkbox input "true"
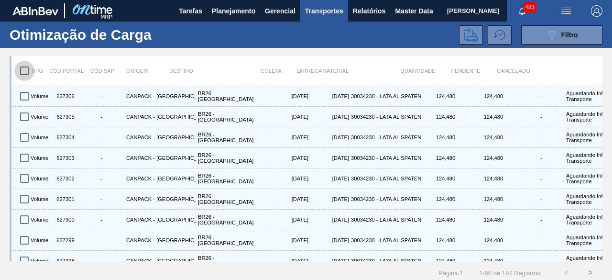
checkbox input "true"
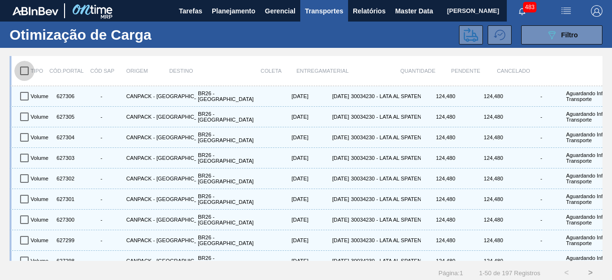
checkbox input "true"
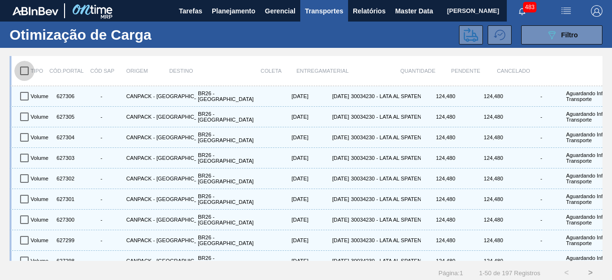
checkbox input "true"
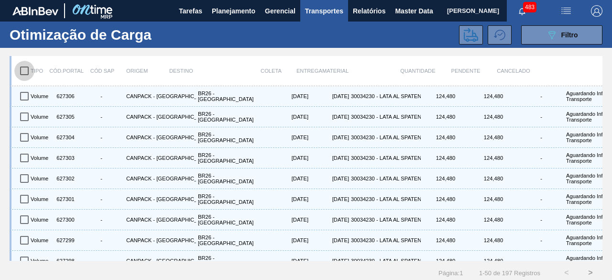
checkbox input "true"
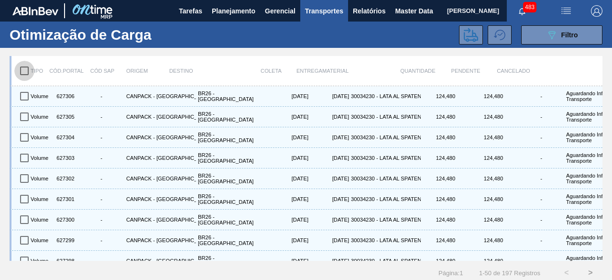
checkbox input "true"
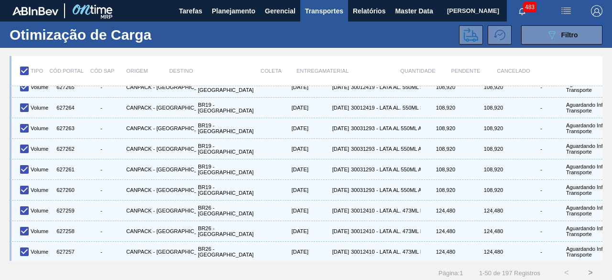
scroll to position [12, 0]
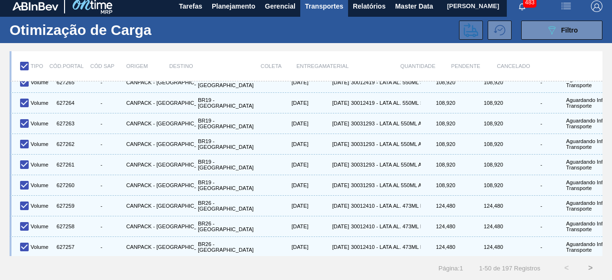
click at [465, 23] on icon at bounding box center [471, 30] width 14 height 14
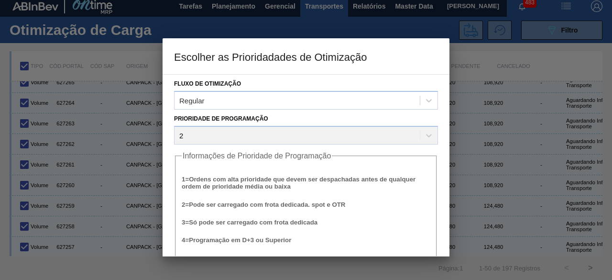
scroll to position [36, 0]
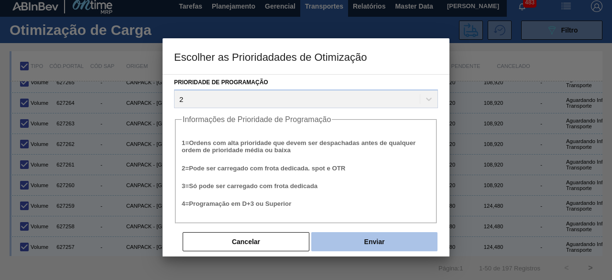
click at [393, 239] on button "Enviar" at bounding box center [374, 241] width 126 height 19
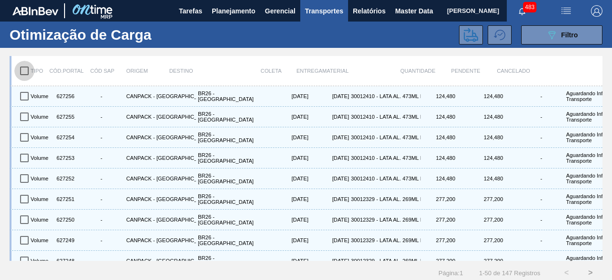
click at [28, 71] on input "checkbox" at bounding box center [24, 71] width 20 height 20
checkbox input "true"
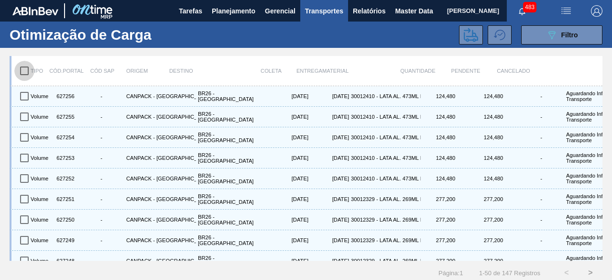
checkbox input "true"
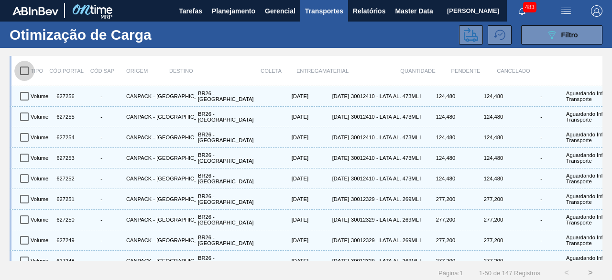
checkbox input "true"
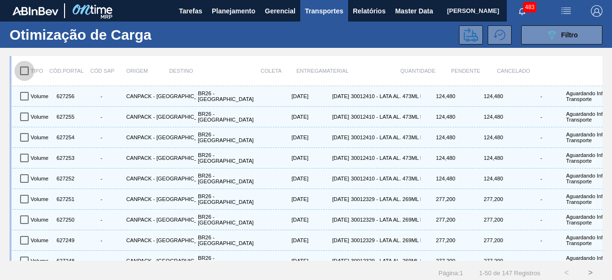
checkbox input "true"
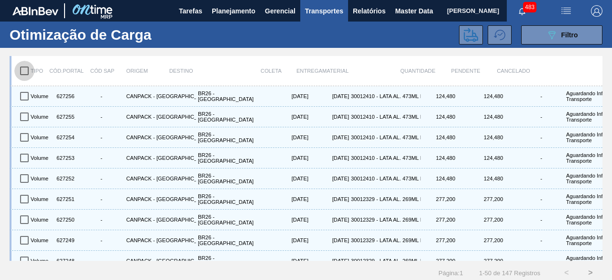
checkbox input "true"
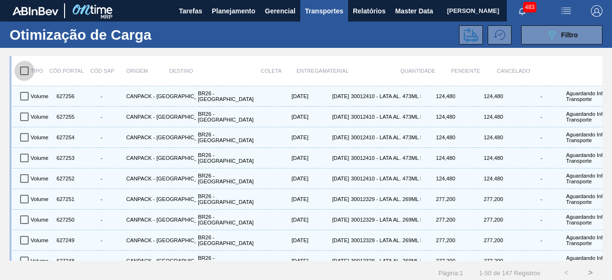
checkbox input "true"
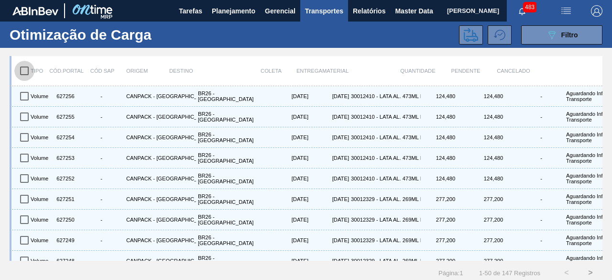
checkbox input "true"
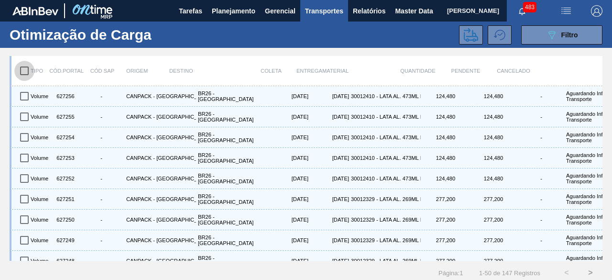
checkbox input "true"
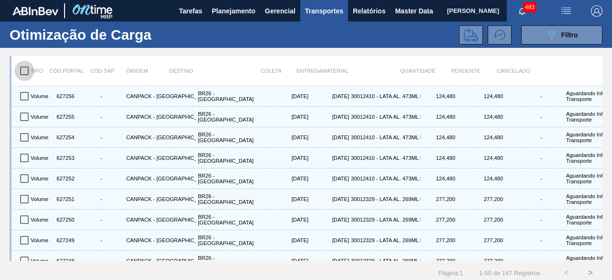
checkbox input "true"
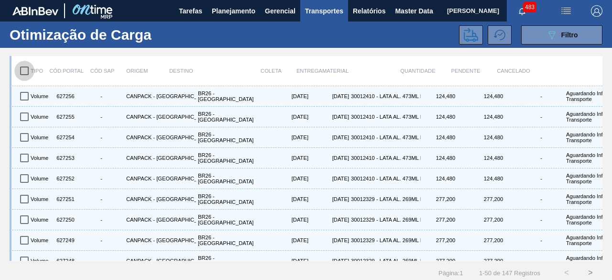
checkbox input "true"
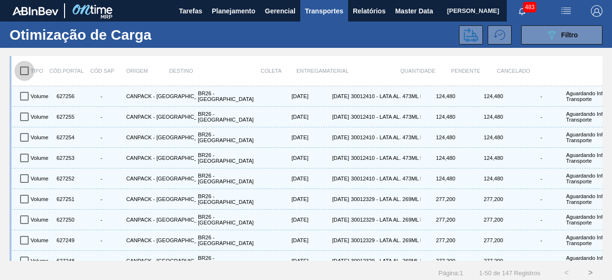
checkbox input "true"
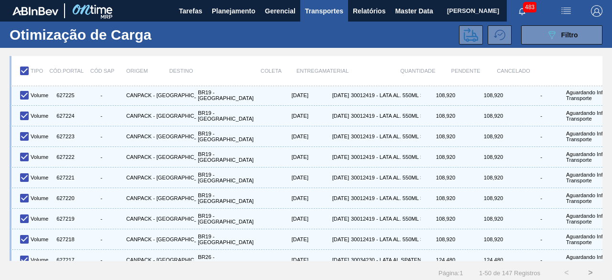
scroll to position [771, 0]
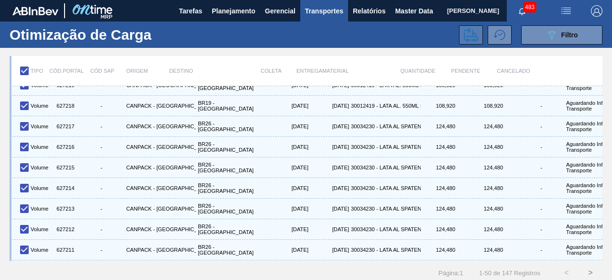
click at [475, 38] on icon at bounding box center [471, 35] width 14 height 14
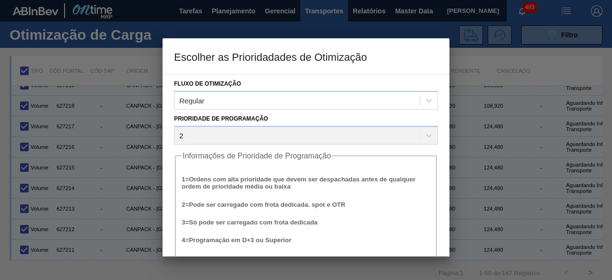
scroll to position [36, 0]
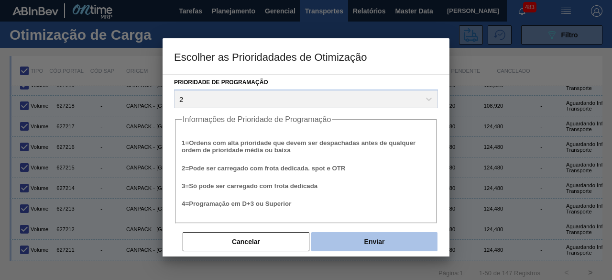
click at [388, 239] on button "Enviar" at bounding box center [374, 241] width 126 height 19
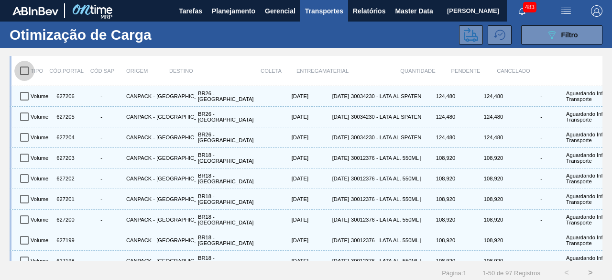
click at [26, 70] on input "checkbox" at bounding box center [24, 71] width 20 height 20
checkbox input "true"
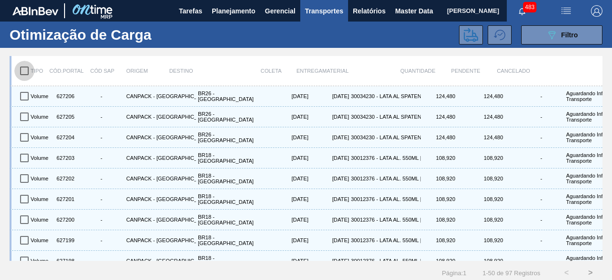
checkbox input "true"
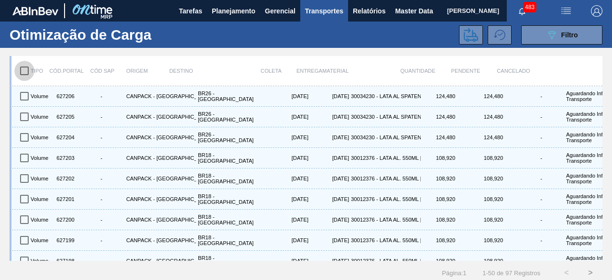
checkbox input "true"
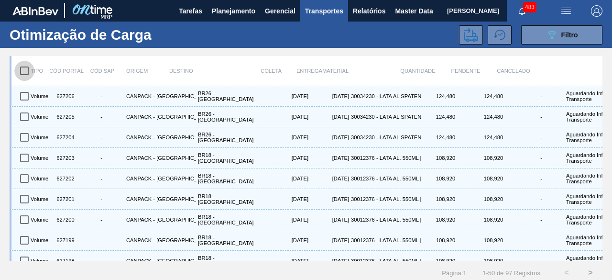
checkbox input "true"
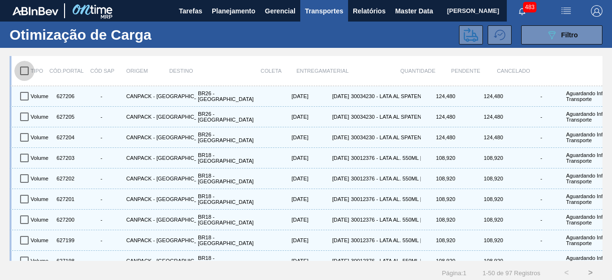
checkbox input "true"
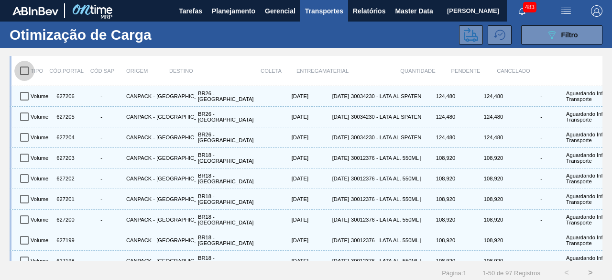
checkbox input "true"
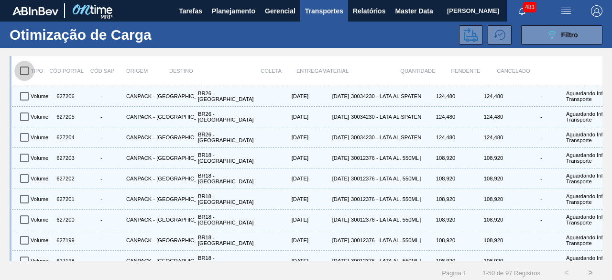
checkbox input "true"
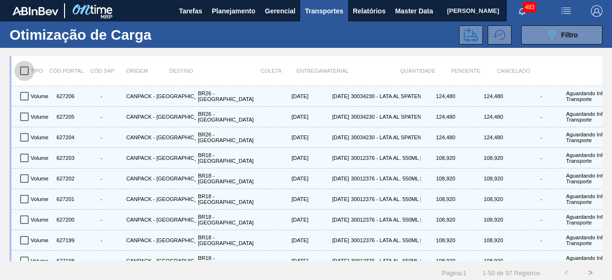
checkbox input "true"
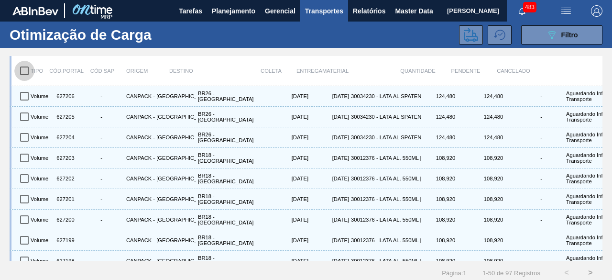
checkbox input "true"
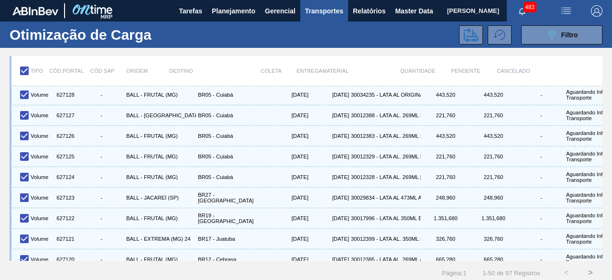
scroll to position [852, 0]
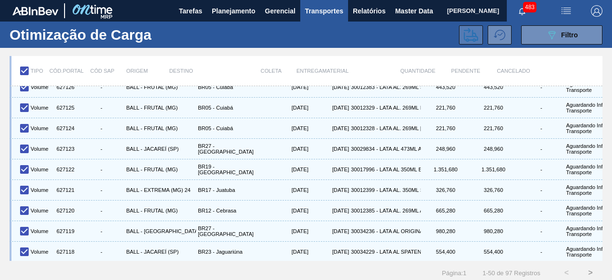
click at [467, 32] on icon at bounding box center [471, 35] width 14 height 14
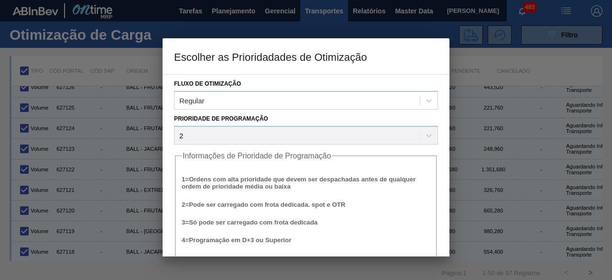
scroll to position [36, 0]
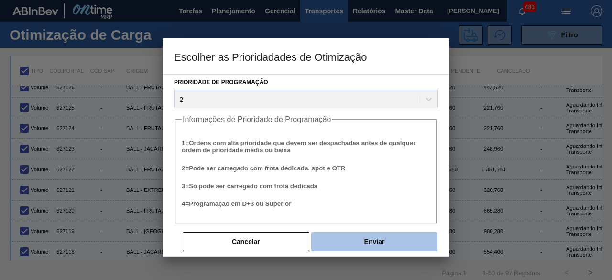
click at [379, 246] on button "Enviar" at bounding box center [374, 241] width 126 height 19
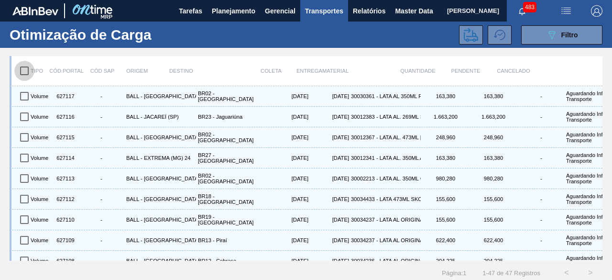
click at [21, 65] on input "checkbox" at bounding box center [24, 71] width 20 height 20
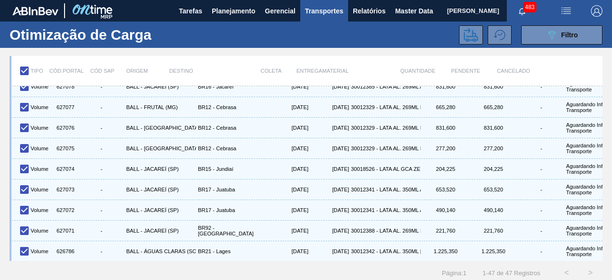
scroll to position [12, 0]
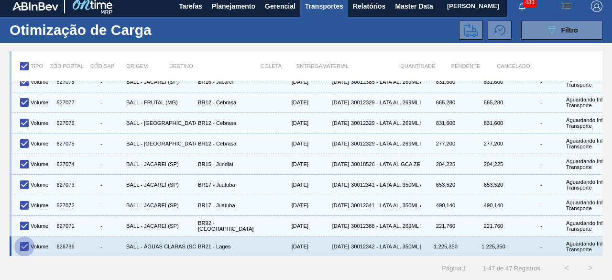
click at [24, 236] on input "checkbox" at bounding box center [24, 246] width 20 height 20
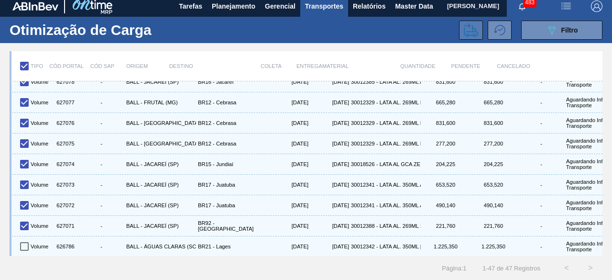
click at [469, 23] on icon at bounding box center [471, 30] width 14 height 14
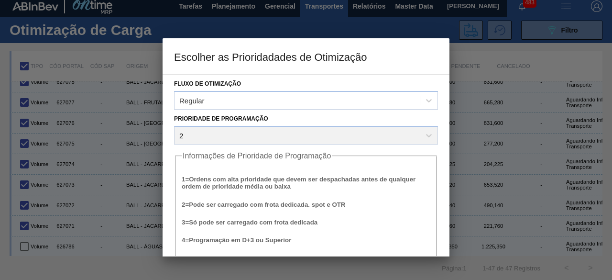
scroll to position [36, 0]
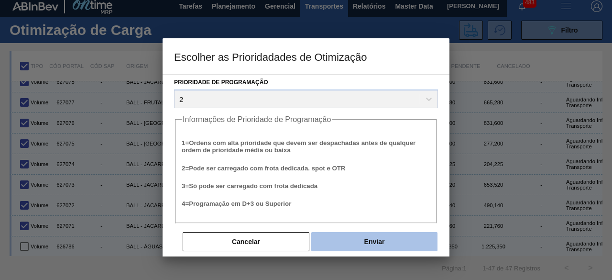
click at [396, 243] on button "Enviar" at bounding box center [374, 241] width 126 height 19
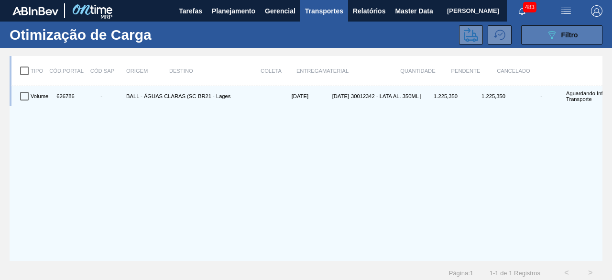
click at [546, 39] on icon "089F7B8B-B2A5-4AFE-B5C0-19BA573D28AC" at bounding box center [551, 34] width 11 height 11
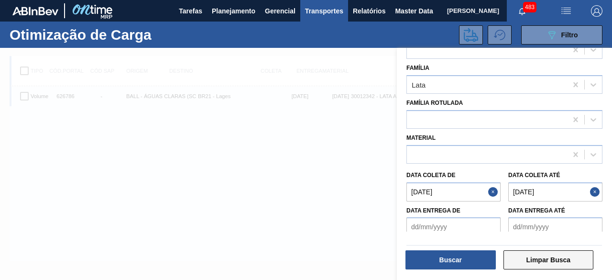
click at [522, 267] on button "Limpar Busca" at bounding box center [548, 259] width 90 height 19
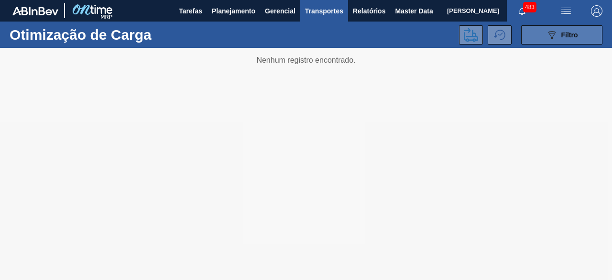
click at [538, 39] on button "089F7B8B-B2A5-4AFE-B5C0-19BA573D28AC Filtro" at bounding box center [561, 34] width 81 height 19
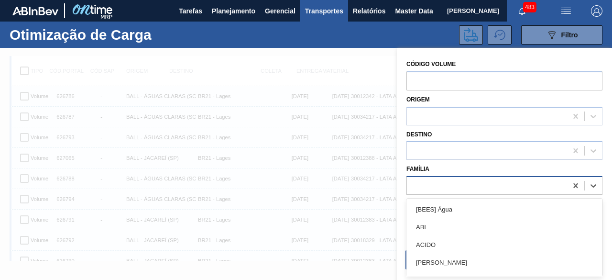
scroll to position [12, 0]
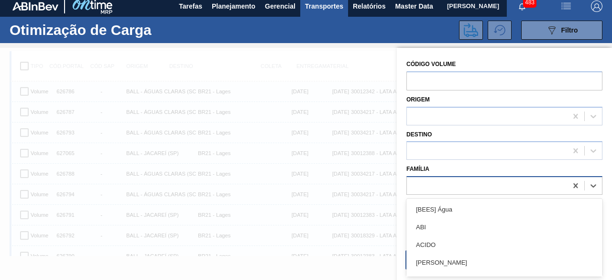
click at [463, 181] on div at bounding box center [487, 186] width 160 height 14
type input "lata"
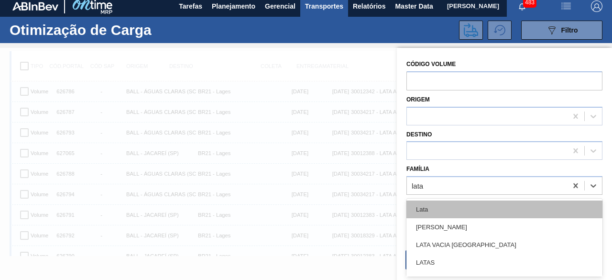
click at [451, 212] on div "Lata" at bounding box center [504, 209] width 196 height 18
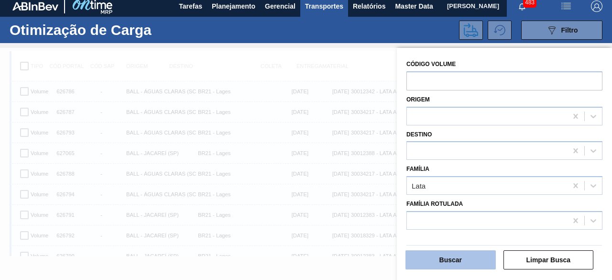
click at [456, 268] on button "Buscar" at bounding box center [450, 259] width 90 height 19
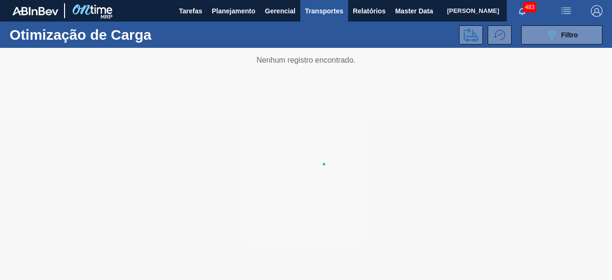
scroll to position [0, 0]
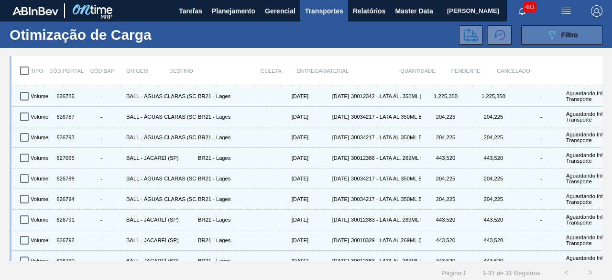
click at [580, 33] on button "089F7B8B-B2A5-4AFE-B5C0-19BA573D28AC Filtro" at bounding box center [561, 34] width 81 height 19
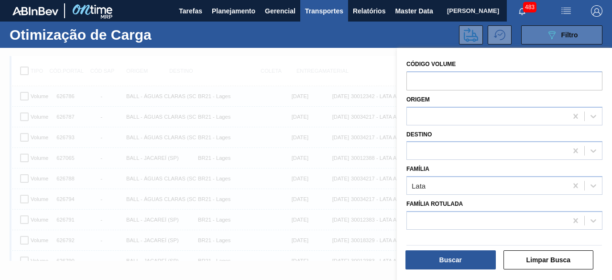
click at [580, 33] on button "089F7B8B-B2A5-4AFE-B5C0-19BA573D28AC Filtro" at bounding box center [561, 34] width 81 height 19
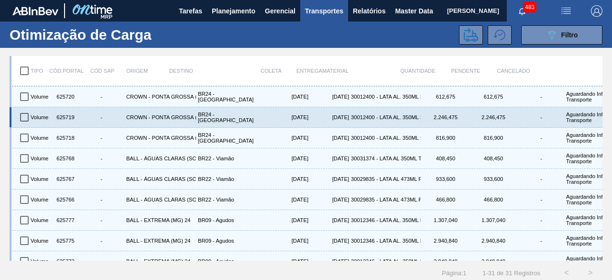
scroll to position [464, 0]
